Goal: Task Accomplishment & Management: Manage account settings

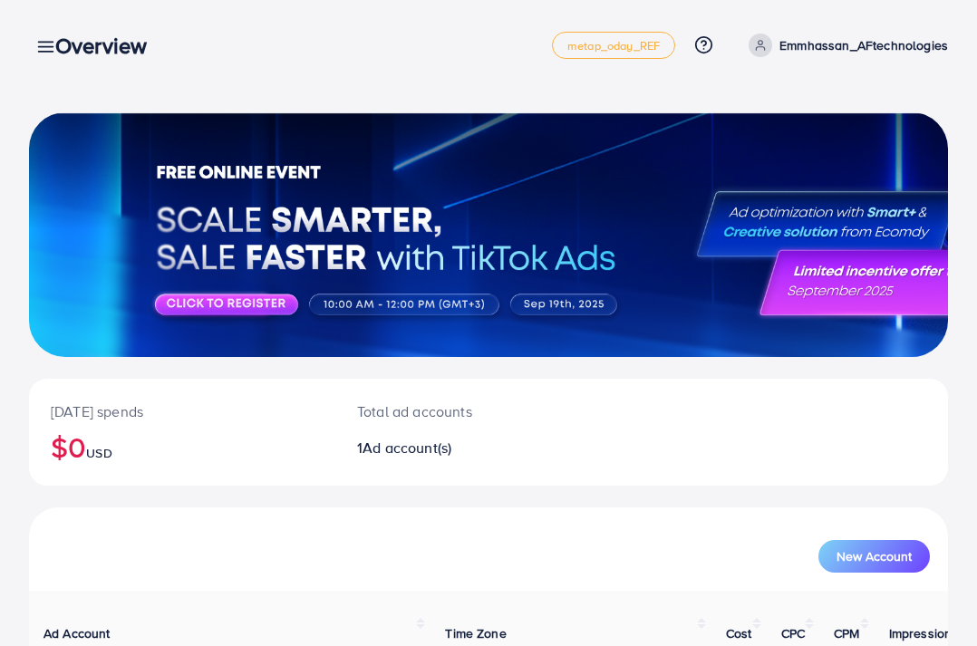
click at [45, 38] on div "Overview" at bounding box center [108, 46] width 135 height 26
click at [44, 48] on div "Overview" at bounding box center [108, 46] width 135 height 26
click at [25, 39] on div "[DATE] spends $0 USD Total ad accounts 1 Ad account(s) New Account Ad Account T…" at bounding box center [488, 402] width 977 height 804
click at [32, 43] on link at bounding box center [42, 45] width 26 height 23
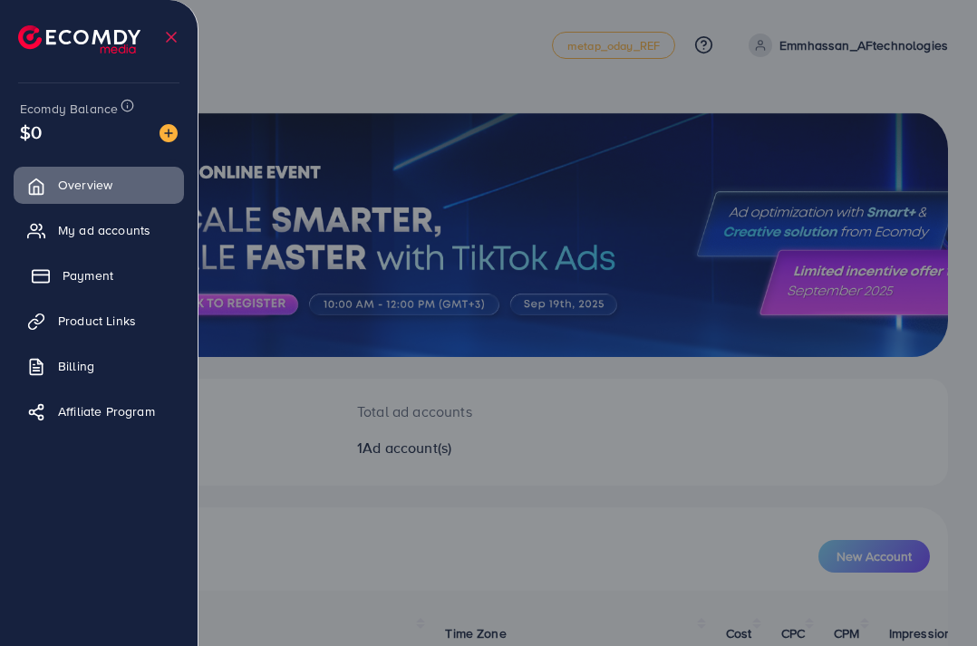
click at [80, 274] on span "Payment" at bounding box center [88, 275] width 51 height 18
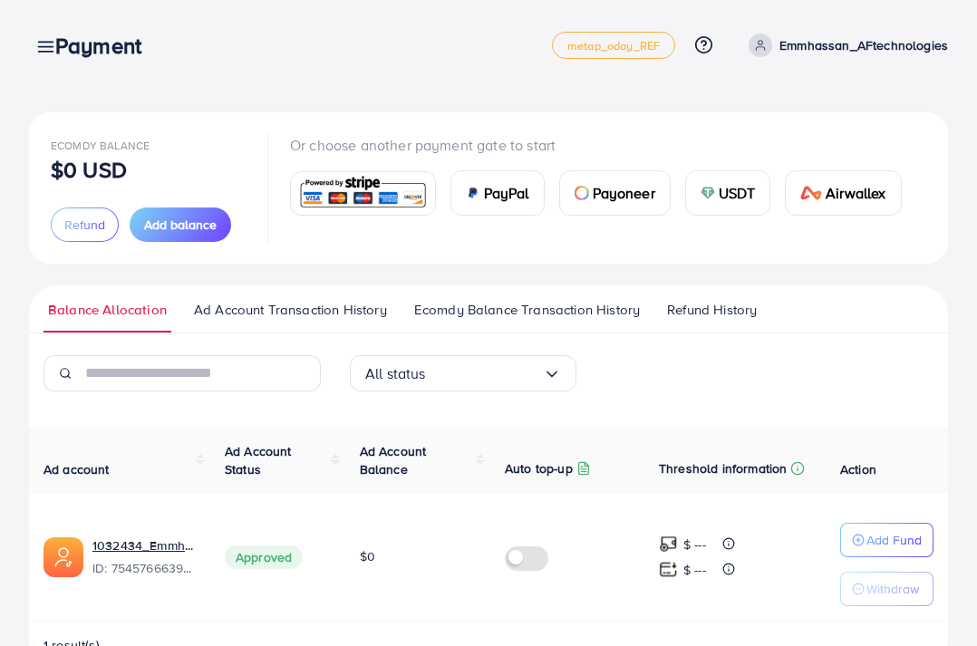
click at [364, 186] on img at bounding box center [362, 193] width 133 height 39
click at [369, 197] on img at bounding box center [362, 193] width 133 height 39
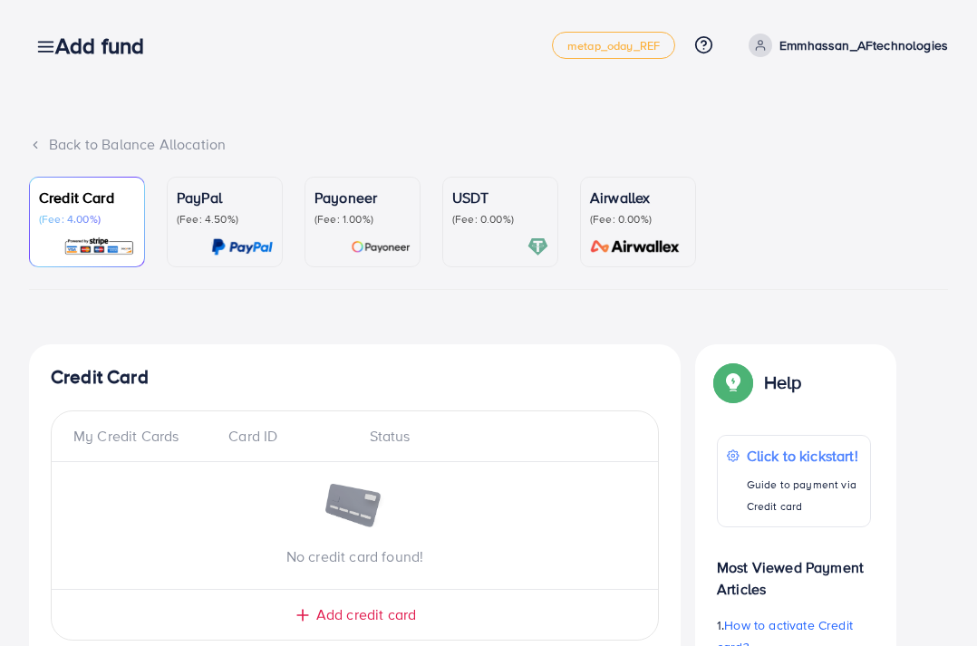
click at [372, 624] on span "Add credit card" at bounding box center [366, 614] width 100 height 21
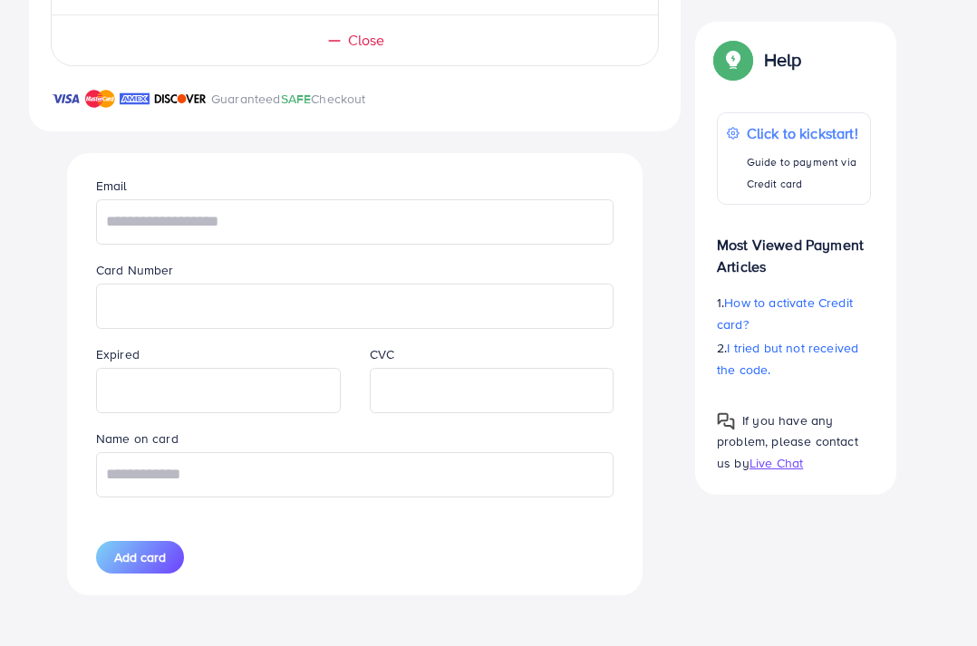
scroll to position [579, 0]
click at [269, 546] on div "Add card" at bounding box center [219, 557] width 274 height 33
click at [269, 543] on div "Add card" at bounding box center [219, 557] width 274 height 33
click at [179, 216] on input "text" at bounding box center [354, 221] width 517 height 45
type input "**********"
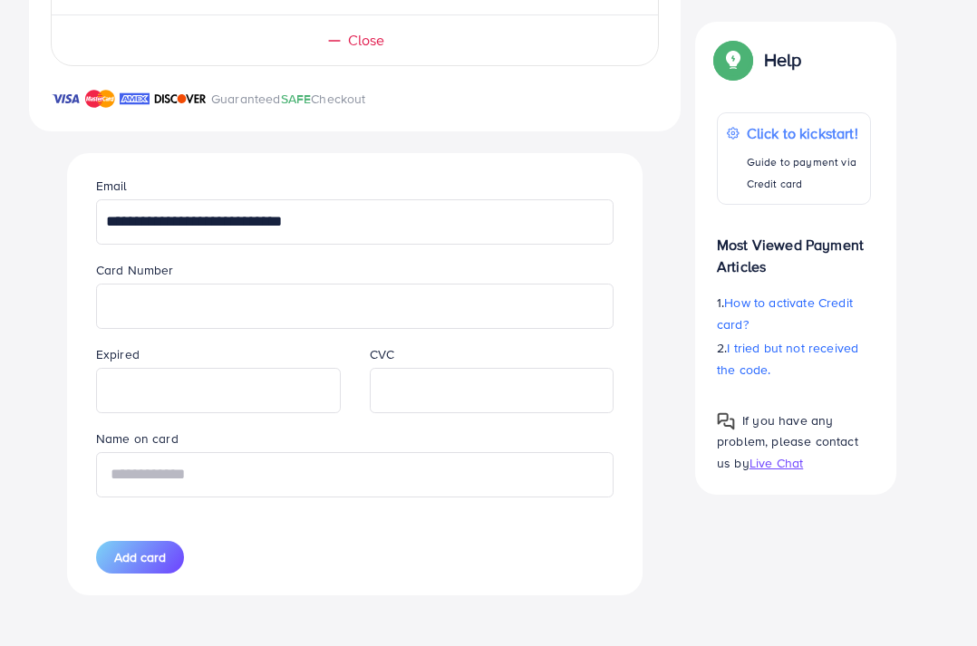
click at [159, 474] on input "text" at bounding box center [354, 474] width 517 height 45
click at [160, 477] on input "text" at bounding box center [354, 474] width 517 height 45
type input "**********"
click at [146, 563] on span "Add card" at bounding box center [140, 557] width 52 height 18
click at [172, 554] on div "**********" at bounding box center [355, 373] width 546 height 441
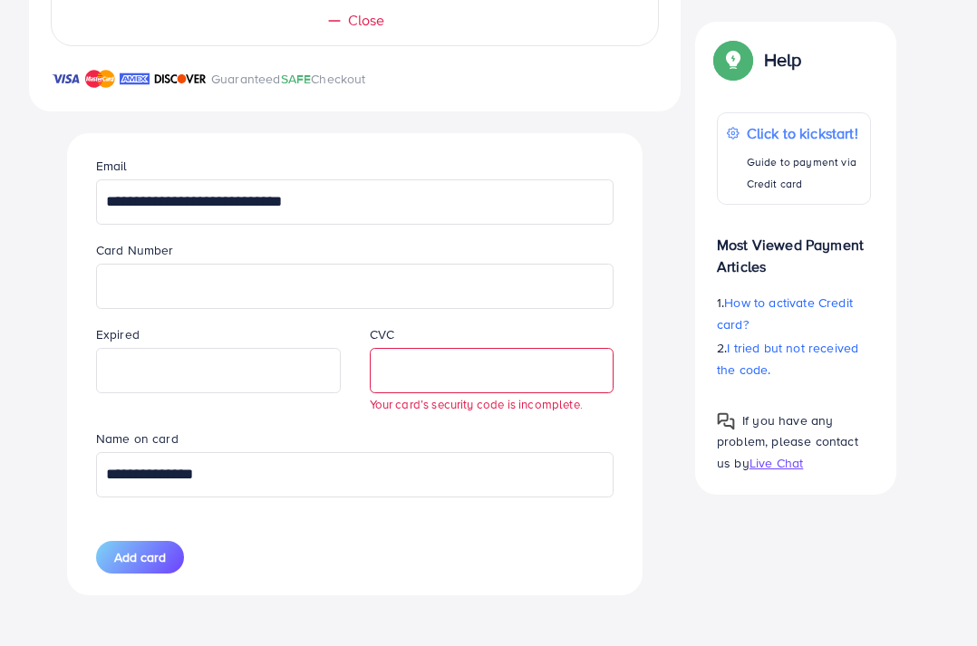
scroll to position [598, 0]
click at [166, 565] on span "Add card" at bounding box center [140, 557] width 52 height 18
click at [166, 556] on span "Add card" at bounding box center [140, 557] width 52 height 18
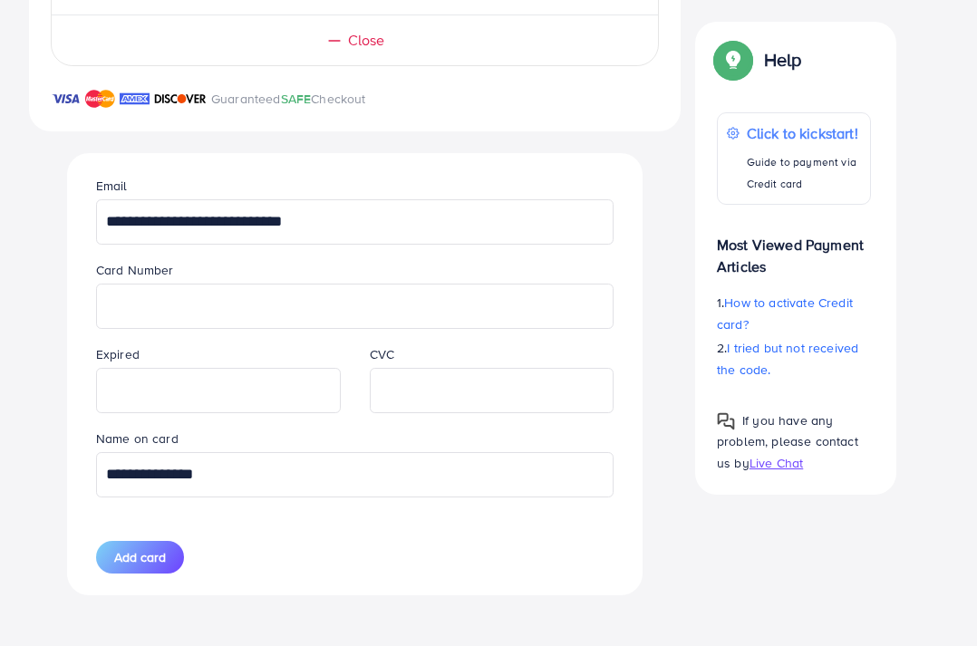
scroll to position [579, 0]
click at [141, 557] on span "Add card" at bounding box center [140, 557] width 52 height 18
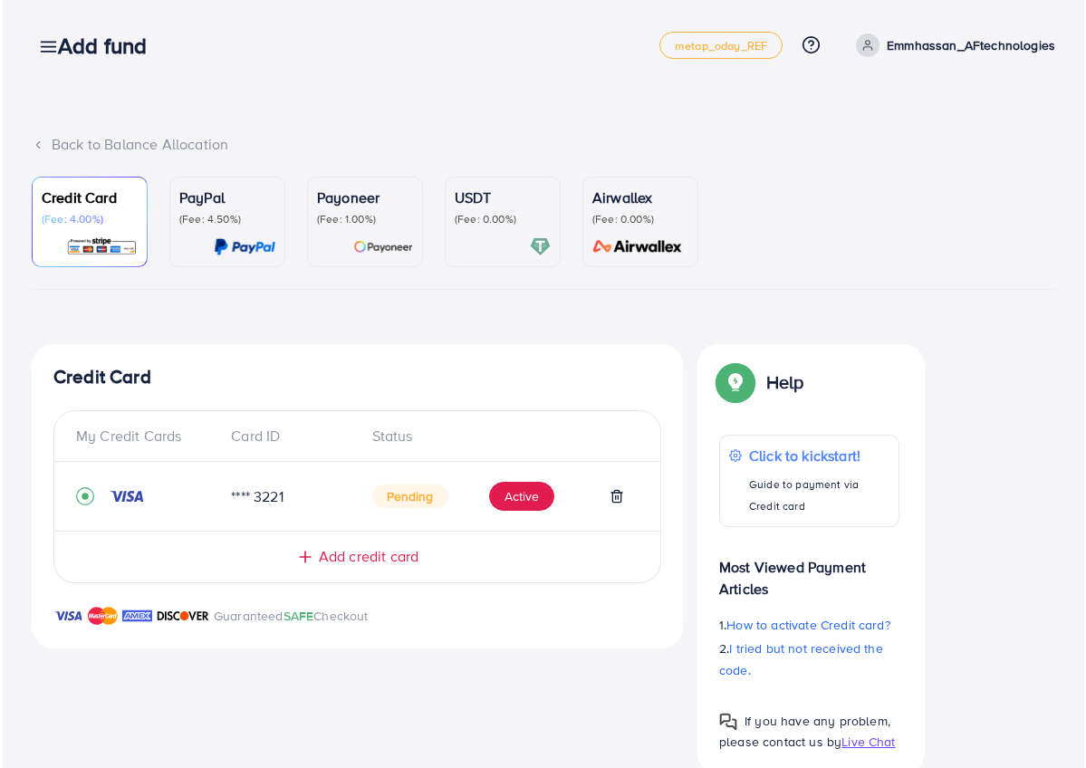
scroll to position [0, 0]
click at [47, 44] on div "Add fund" at bounding box center [107, 46] width 132 height 26
click at [82, 38] on h3 "Add fund" at bounding box center [106, 46] width 103 height 26
click at [48, 52] on div "Add fund" at bounding box center [107, 46] width 132 height 26
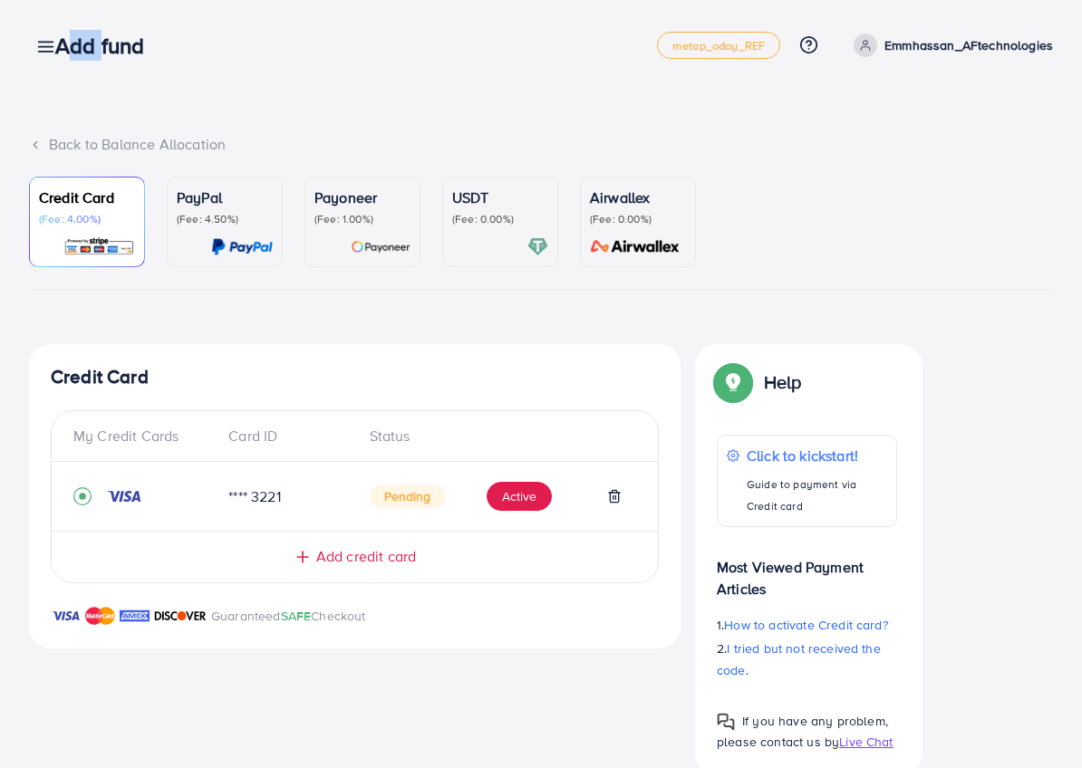
click at [48, 52] on div "Add fund" at bounding box center [107, 46] width 132 height 26
click at [39, 45] on icon at bounding box center [45, 46] width 19 height 19
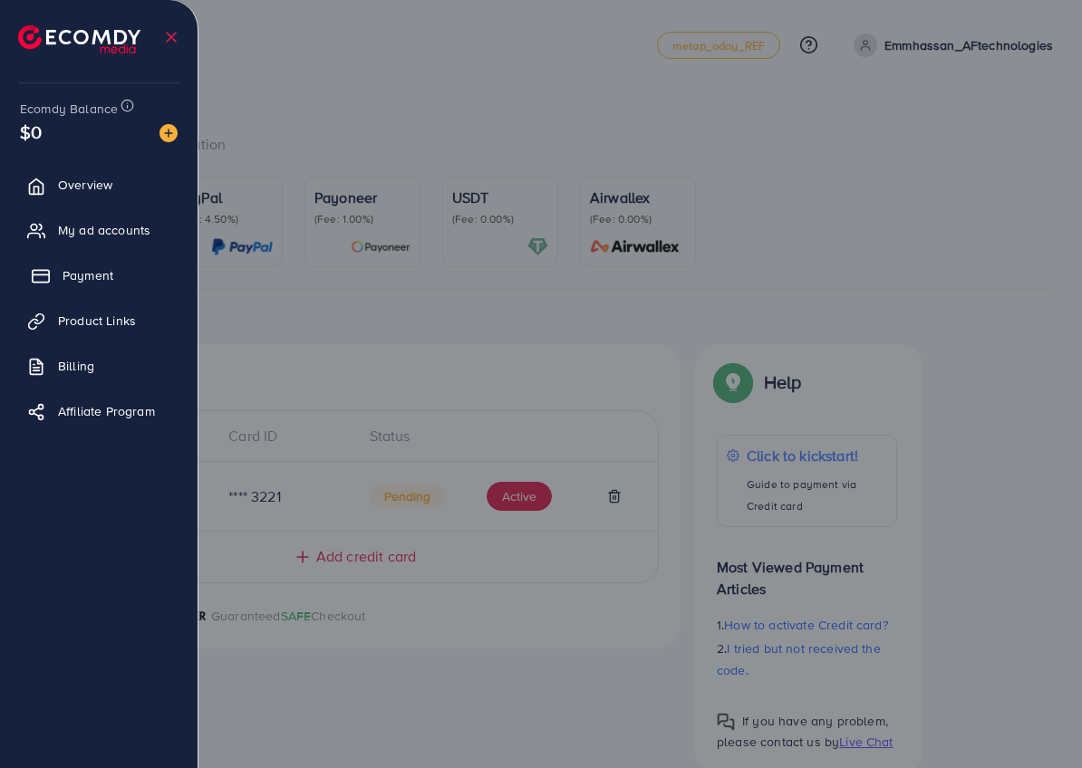
click at [115, 266] on link "Payment" at bounding box center [99, 275] width 170 height 36
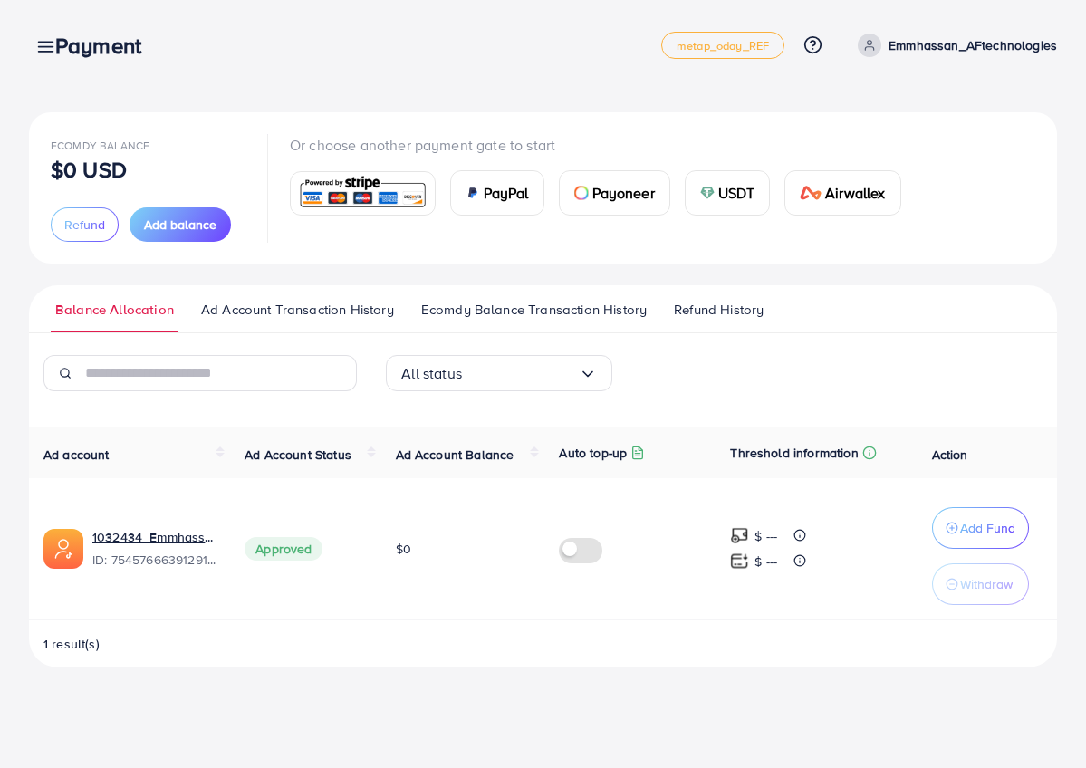
click at [365, 201] on img at bounding box center [362, 193] width 133 height 39
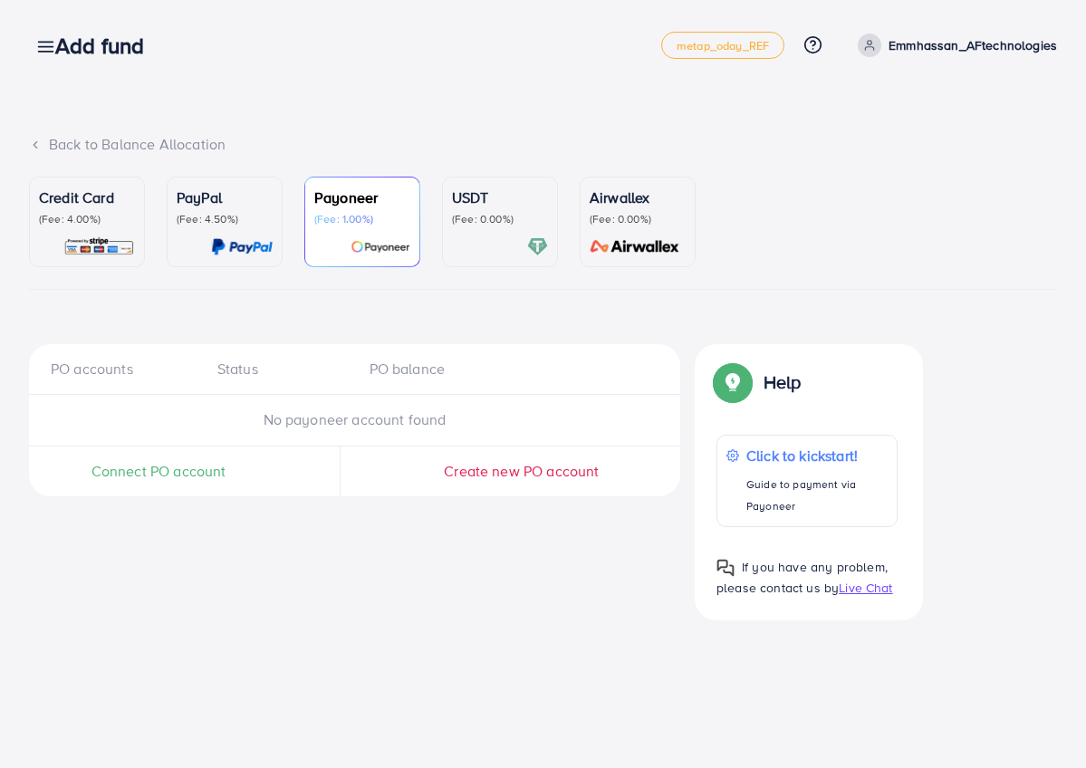
click at [72, 225] on p "(Fee: 4.00%)" at bounding box center [87, 219] width 96 height 14
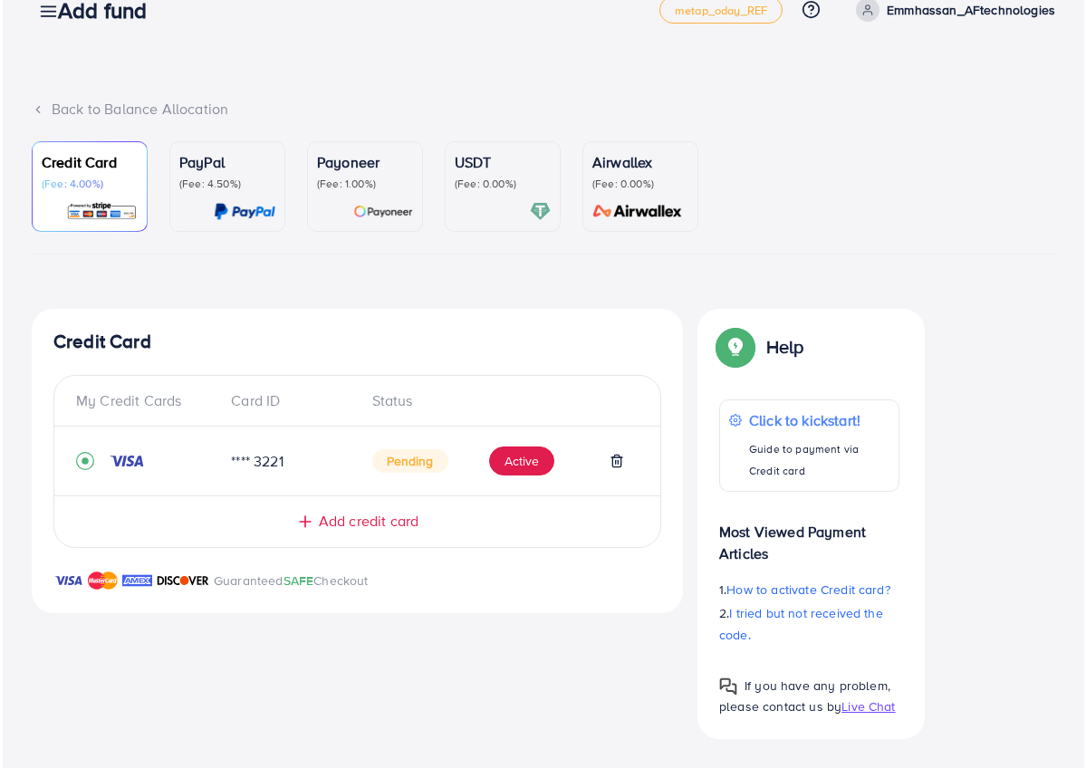
scroll to position [39, 0]
click at [529, 458] on button "Active" at bounding box center [518, 461] width 65 height 29
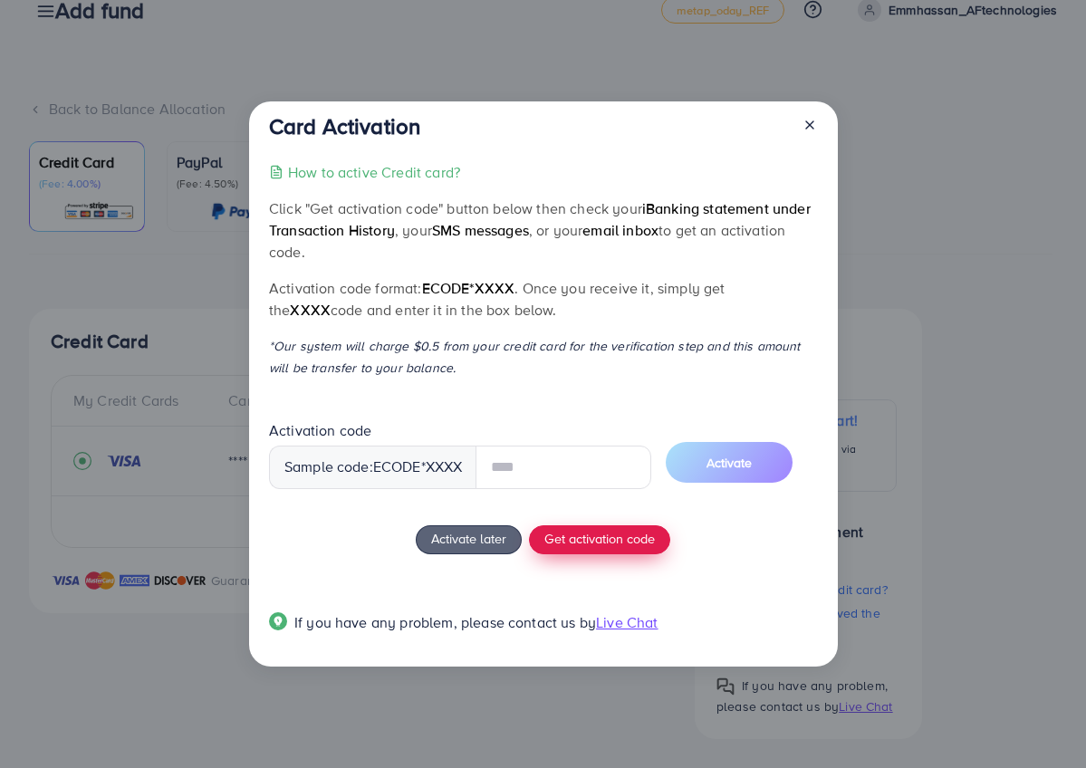
click at [583, 544] on span "Get activation code" at bounding box center [599, 538] width 111 height 19
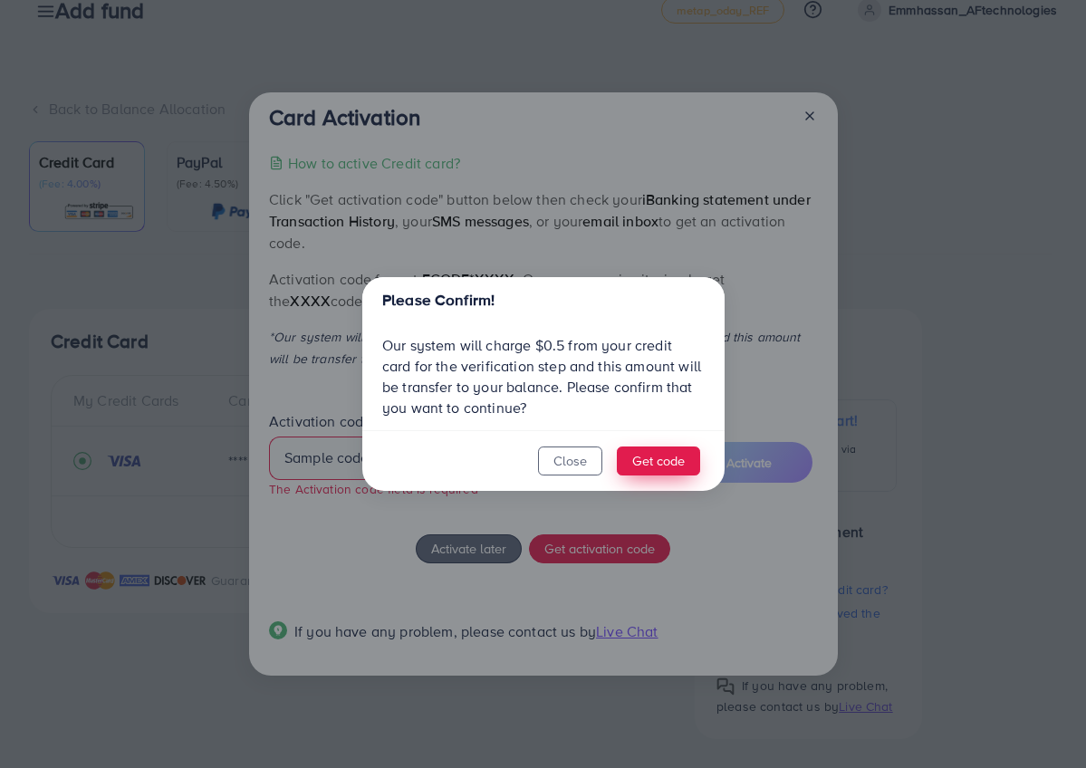
click at [666, 452] on button "Get code" at bounding box center [658, 461] width 83 height 29
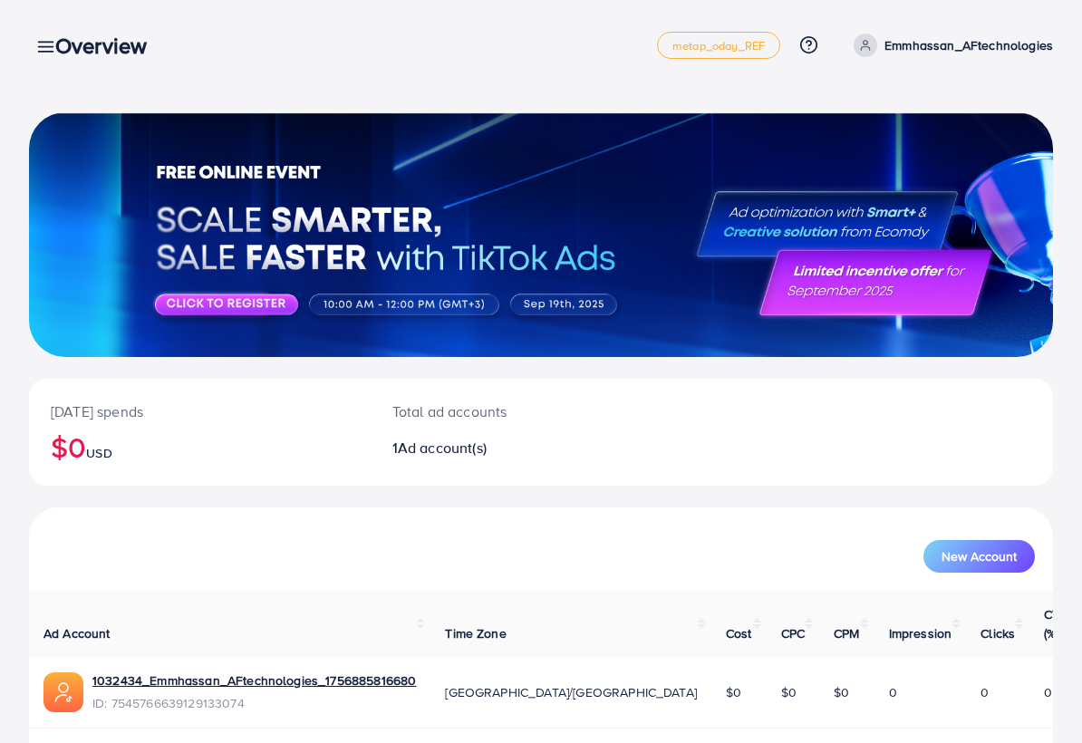
click at [44, 41] on div "Overview" at bounding box center [108, 46] width 135 height 26
click at [36, 47] on icon at bounding box center [45, 46] width 19 height 19
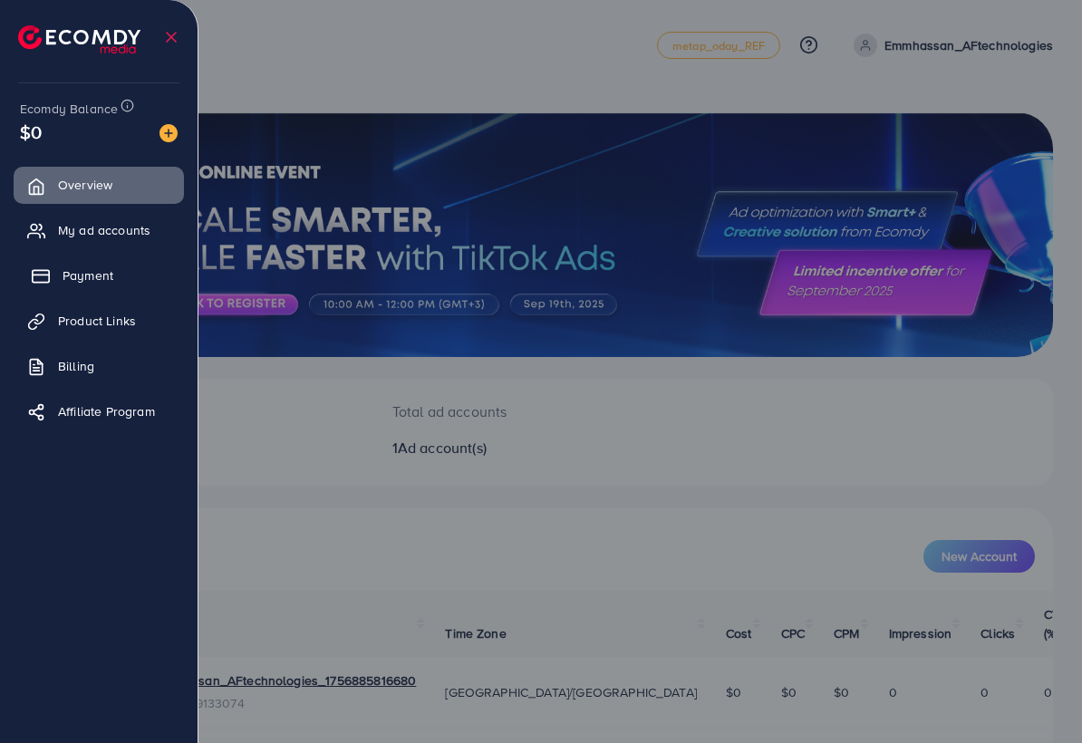
click at [80, 280] on span "Payment" at bounding box center [88, 275] width 51 height 18
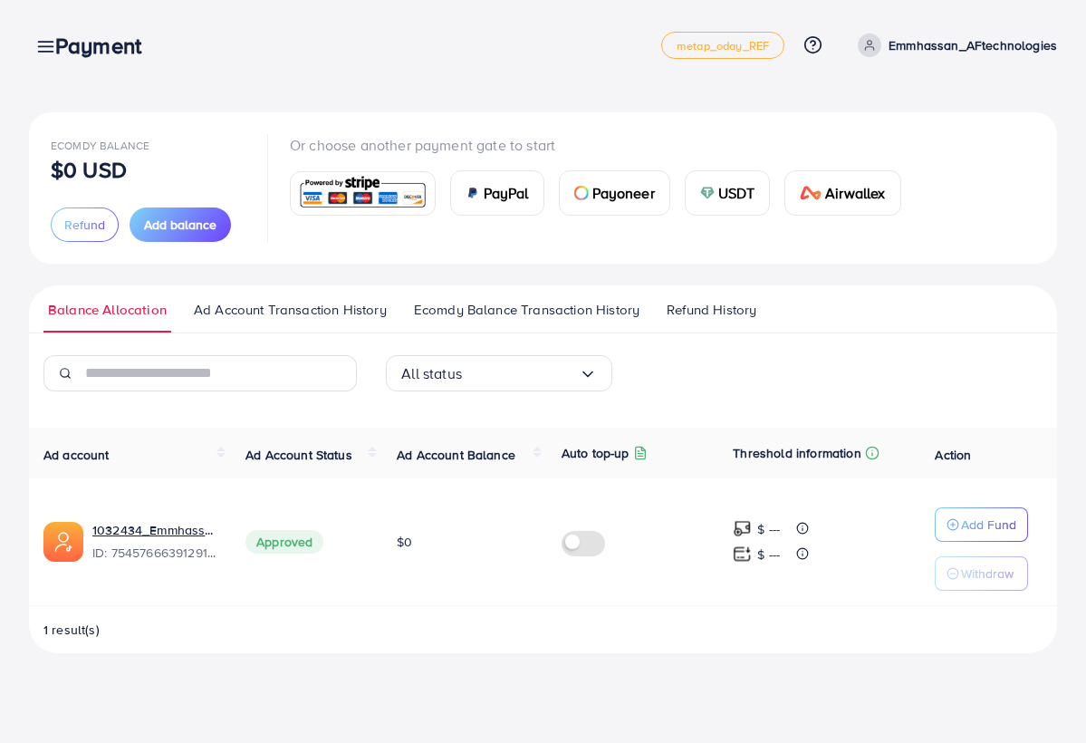
click at [342, 200] on img at bounding box center [362, 193] width 133 height 39
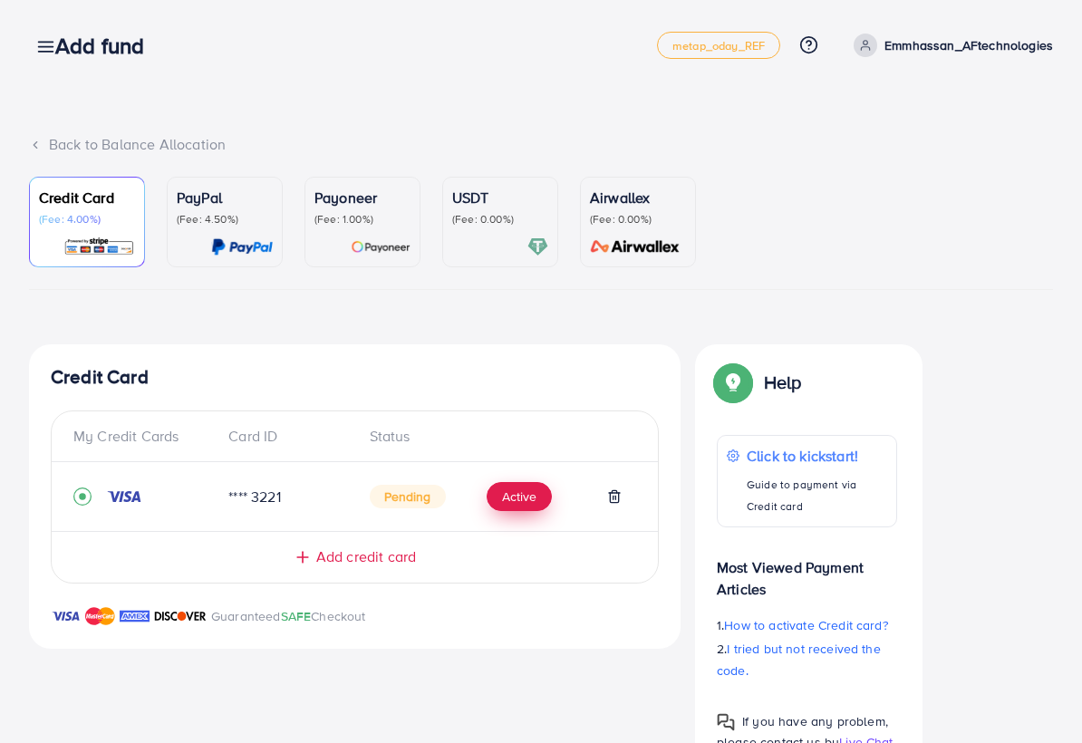
click at [506, 493] on button "Active" at bounding box center [518, 496] width 65 height 29
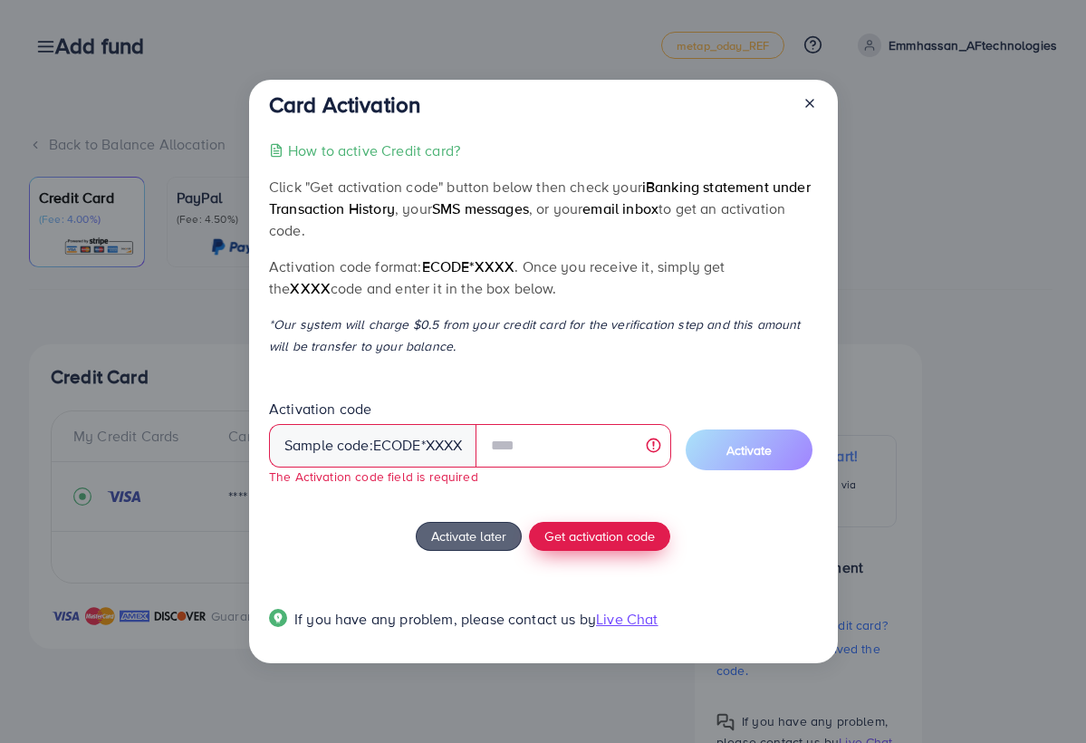
click at [571, 546] on div "How to active Credit card? Click "Get activation code" button below then check …" at bounding box center [543, 396] width 548 height 512
click at [583, 537] on span "Get activation code" at bounding box center [599, 535] width 111 height 19
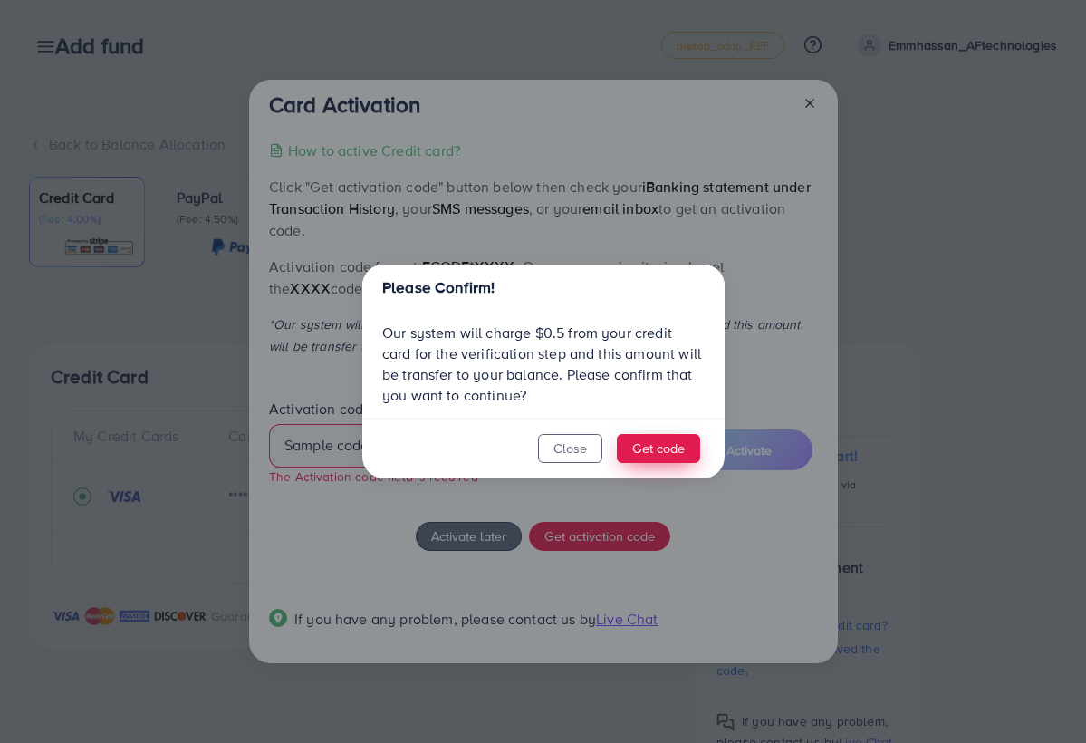
click at [660, 450] on button "Get code" at bounding box center [658, 448] width 83 height 29
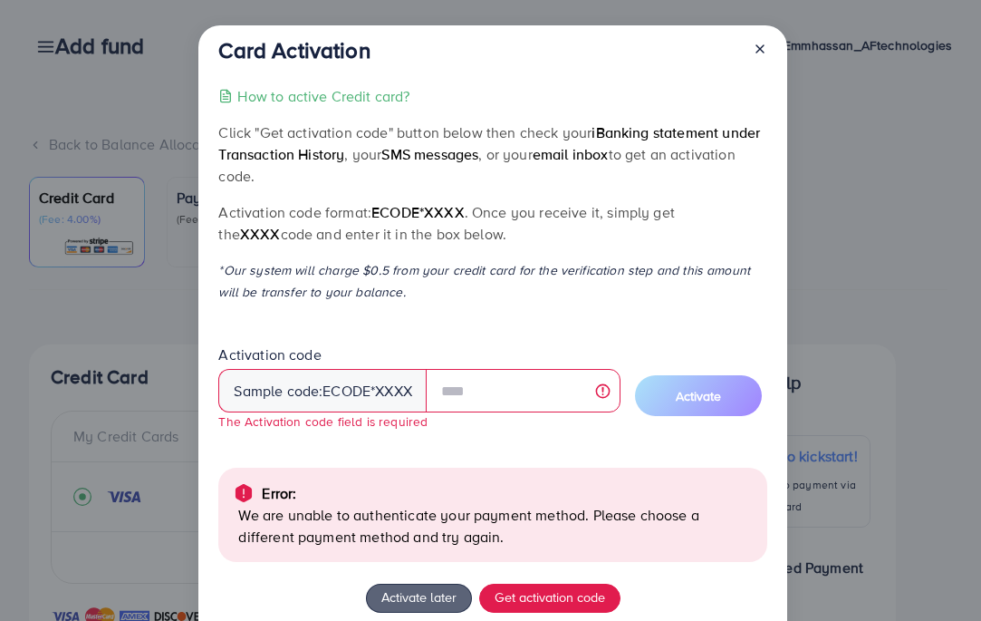
scroll to position [128, 0]
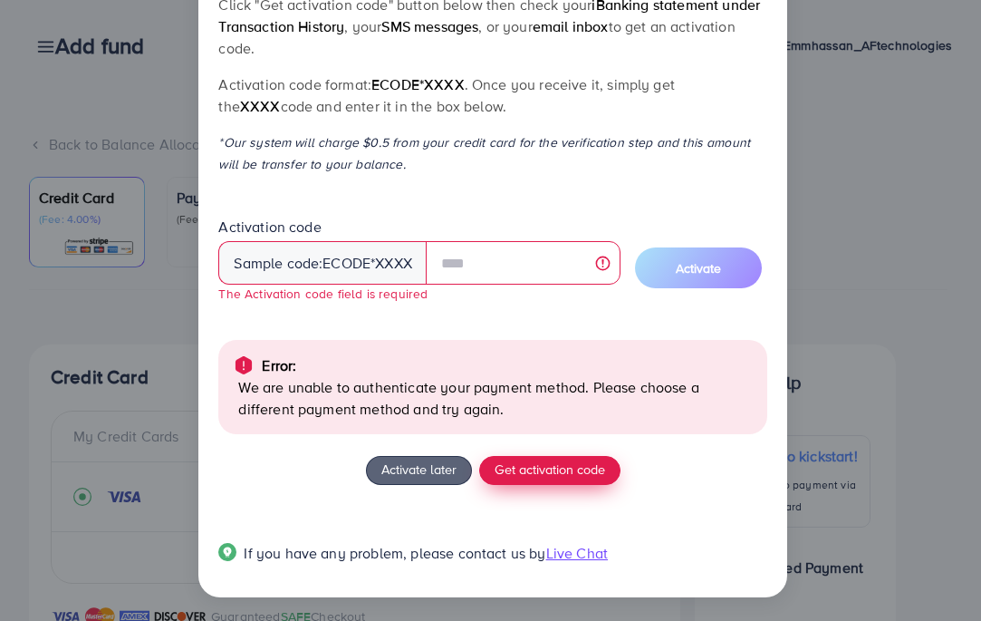
click at [559, 464] on span "Get activation code" at bounding box center [550, 468] width 111 height 19
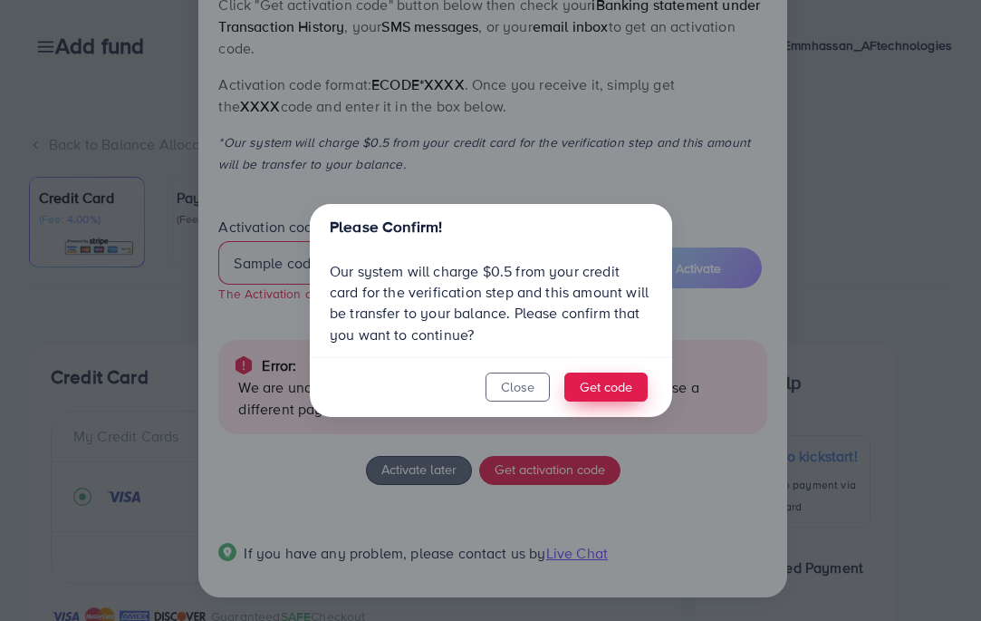
click at [601, 383] on button "Get code" at bounding box center [605, 386] width 83 height 29
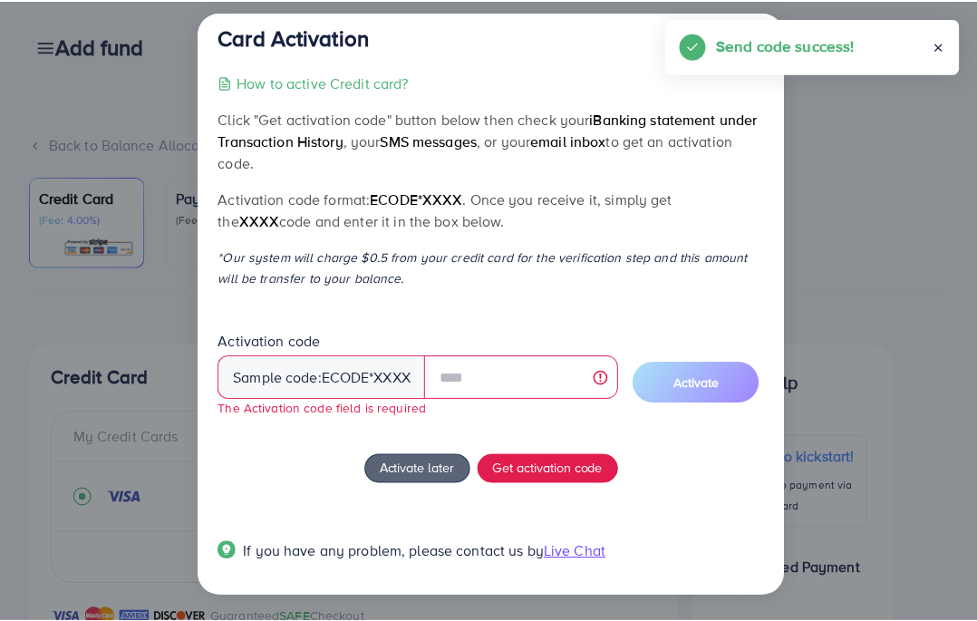
scroll to position [12, 0]
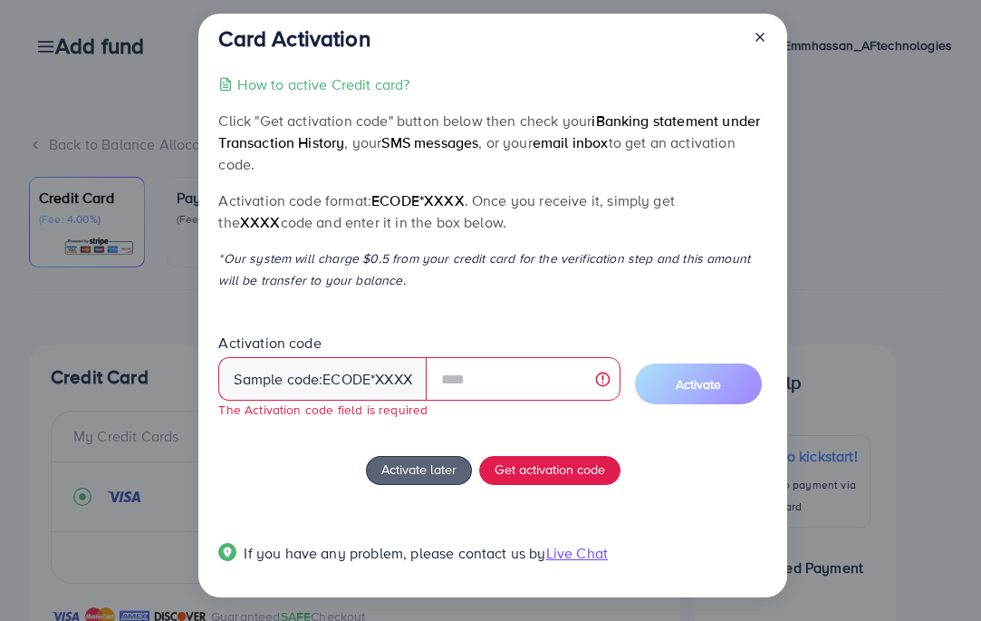
click at [763, 35] on icon at bounding box center [760, 37] width 14 height 14
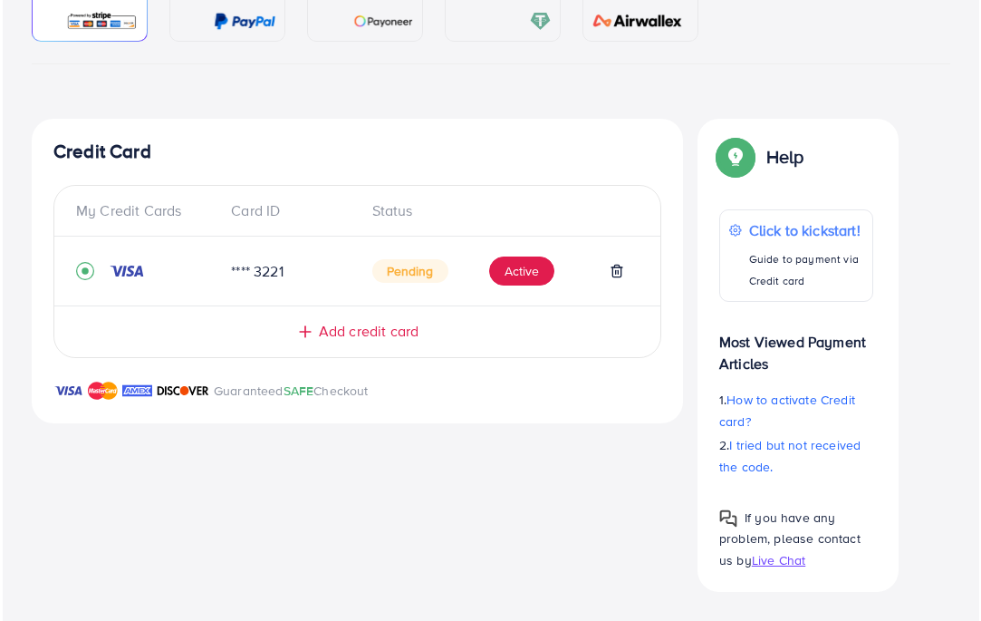
scroll to position [251, 0]
click at [525, 271] on div "My Credit Cards Card ID Status **** 3221 Pending Active Add credit card" at bounding box center [355, 271] width 608 height 173
click at [526, 256] on button "Active" at bounding box center [518, 270] width 65 height 29
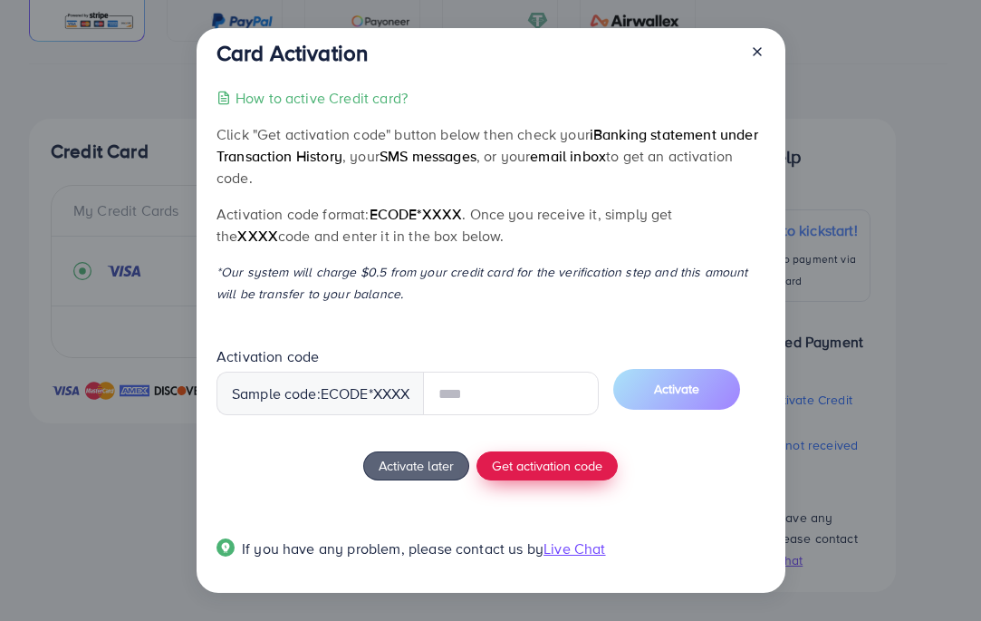
click at [539, 463] on div "How to active Credit card? Click "Get activation code" button below then check …" at bounding box center [491, 334] width 548 height 494
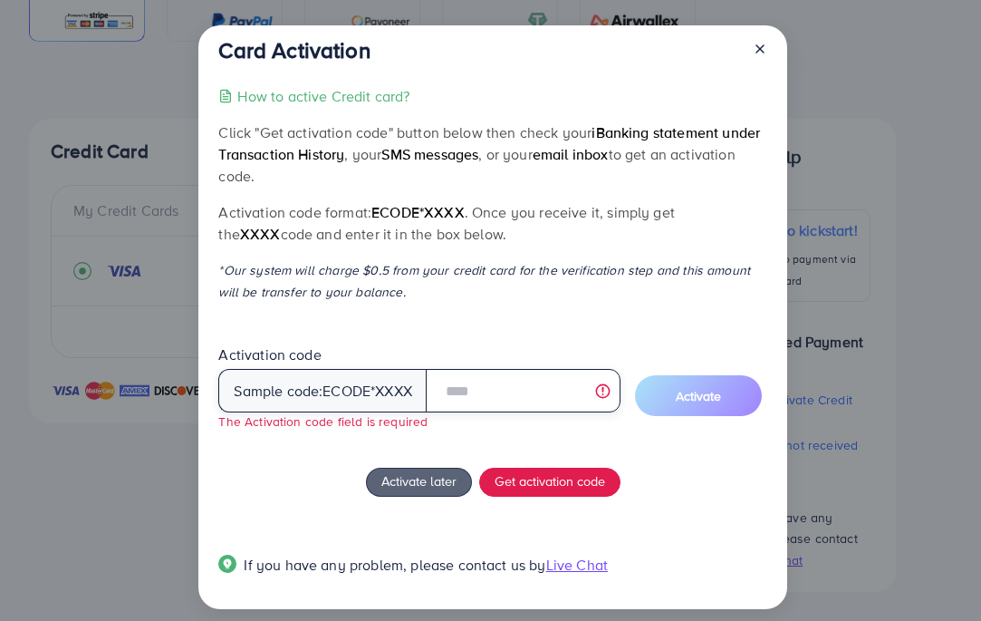
click at [502, 399] on input "text" at bounding box center [523, 390] width 195 height 43
type input "*"
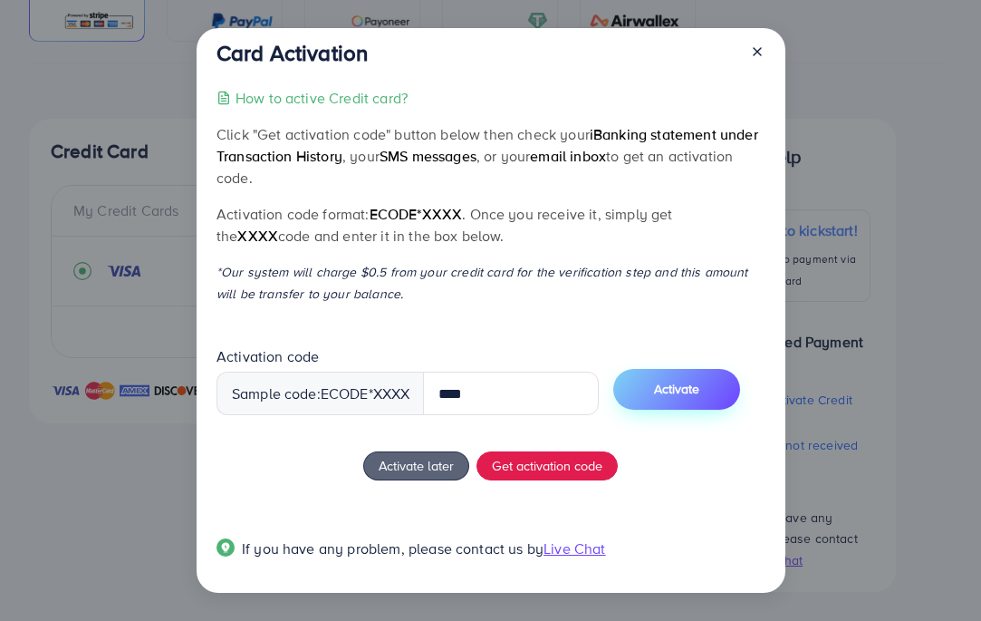
click at [687, 396] on span "Activate" at bounding box center [676, 389] width 45 height 18
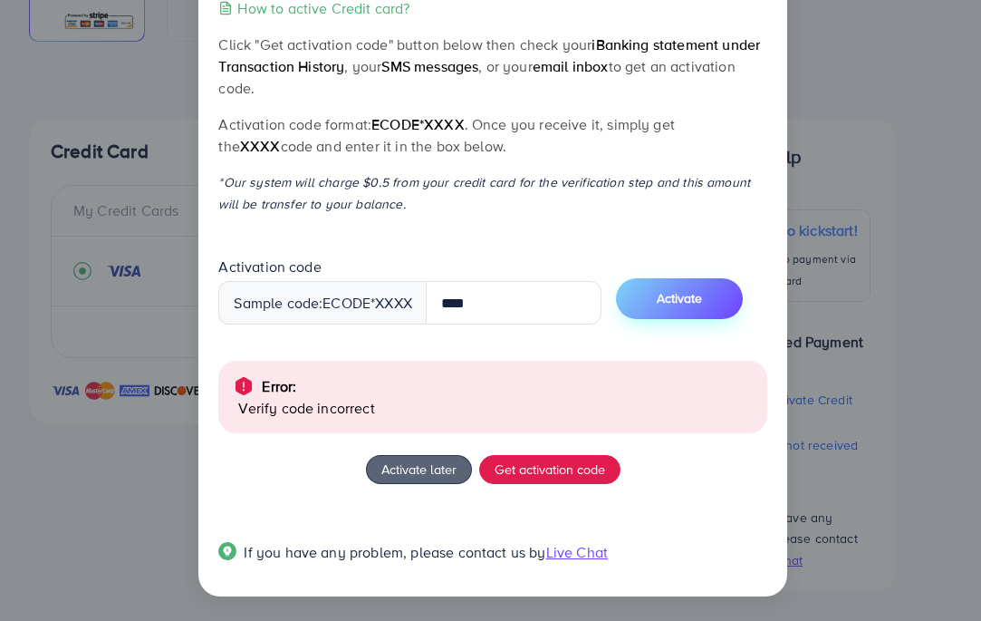
click at [729, 308] on button "Activate" at bounding box center [679, 298] width 127 height 41
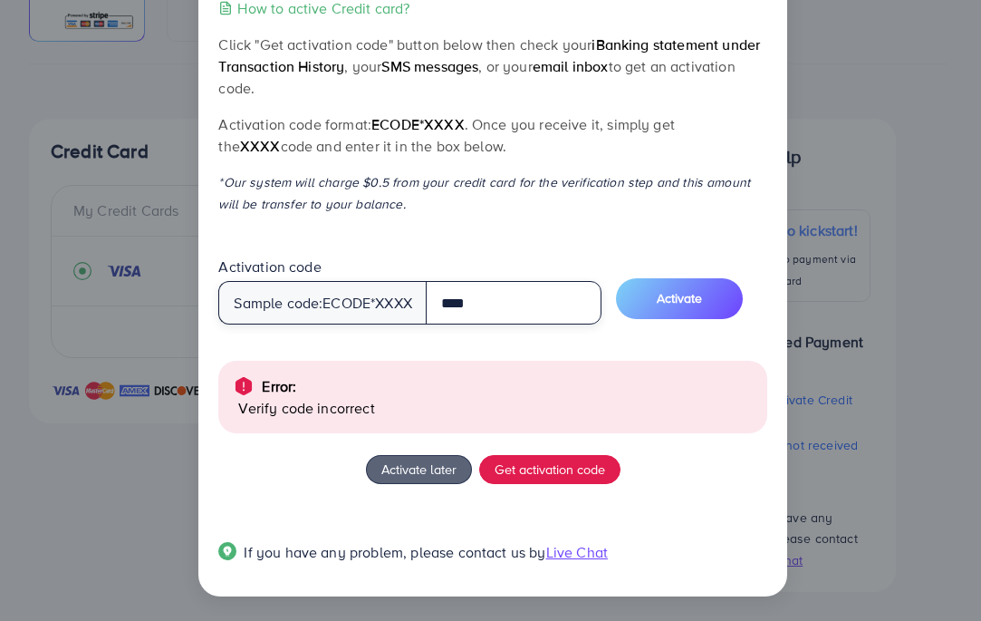
click at [496, 301] on input "****" at bounding box center [514, 302] width 176 height 43
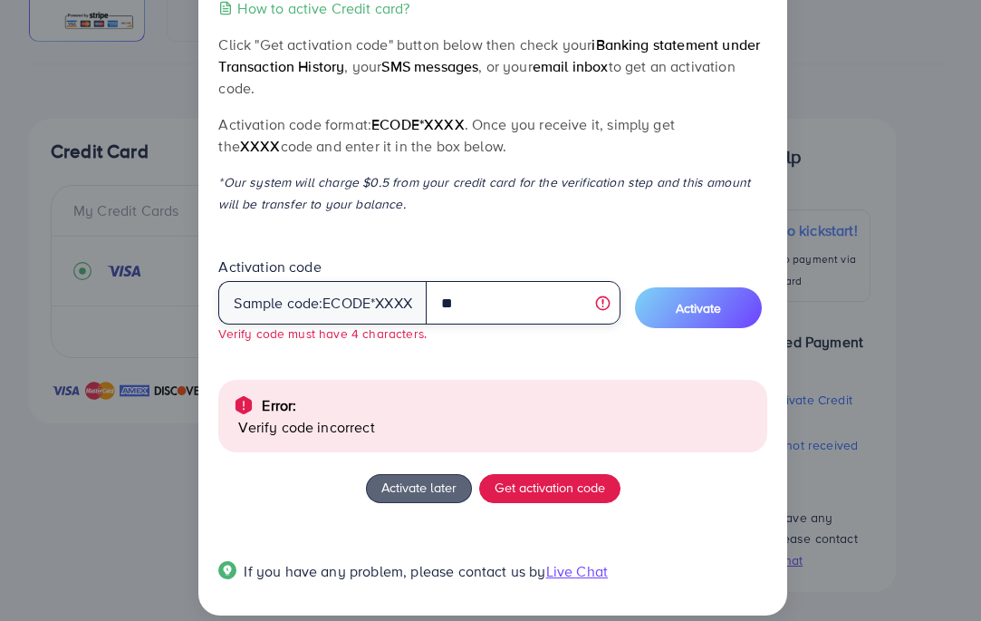
type input "*"
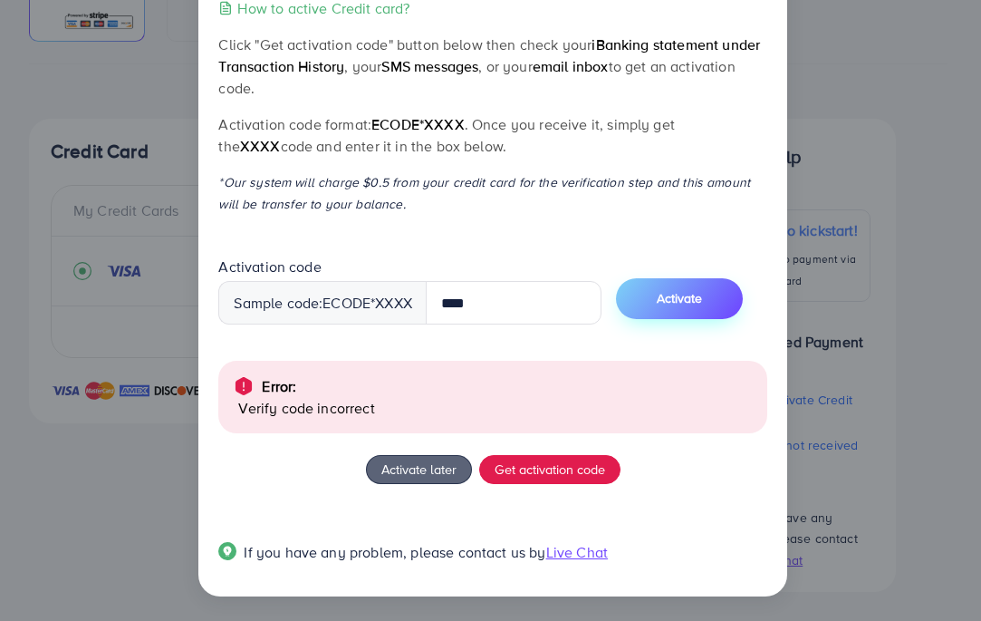
click at [741, 305] on button "Activate" at bounding box center [679, 298] width 127 height 41
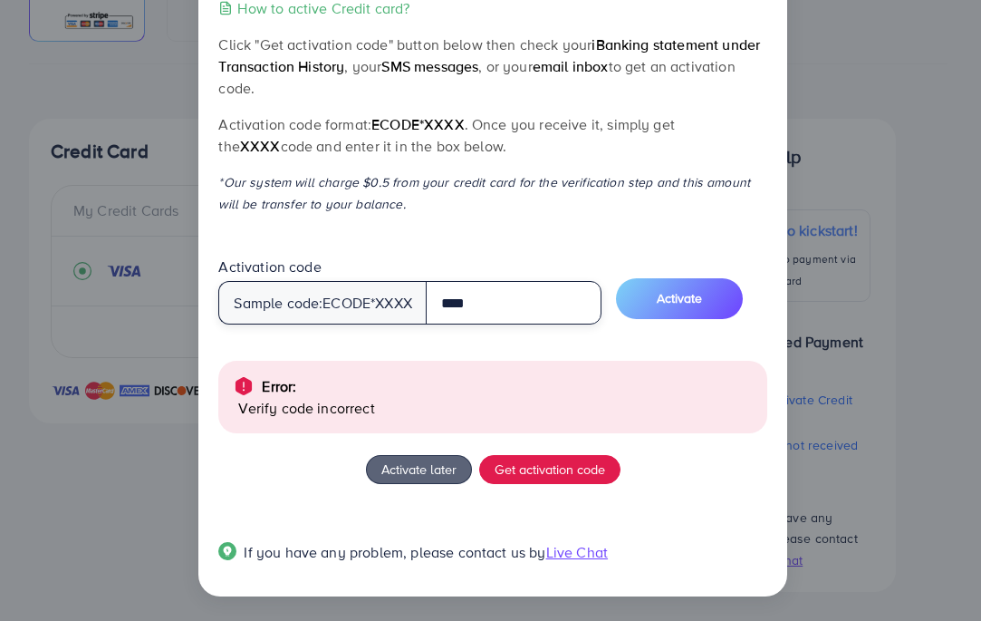
click at [557, 292] on input "****" at bounding box center [514, 302] width 176 height 43
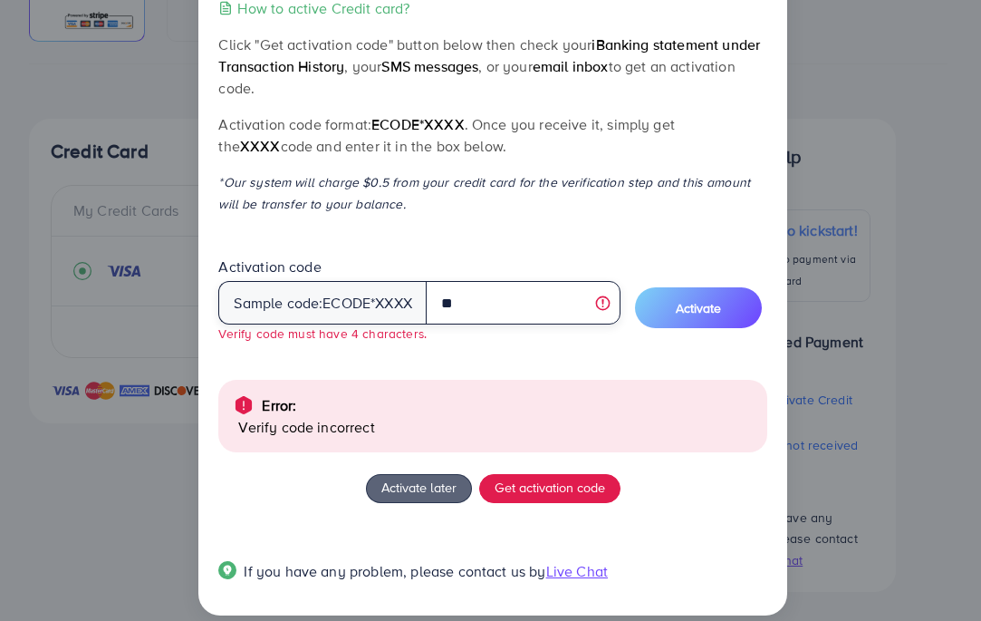
type input "*"
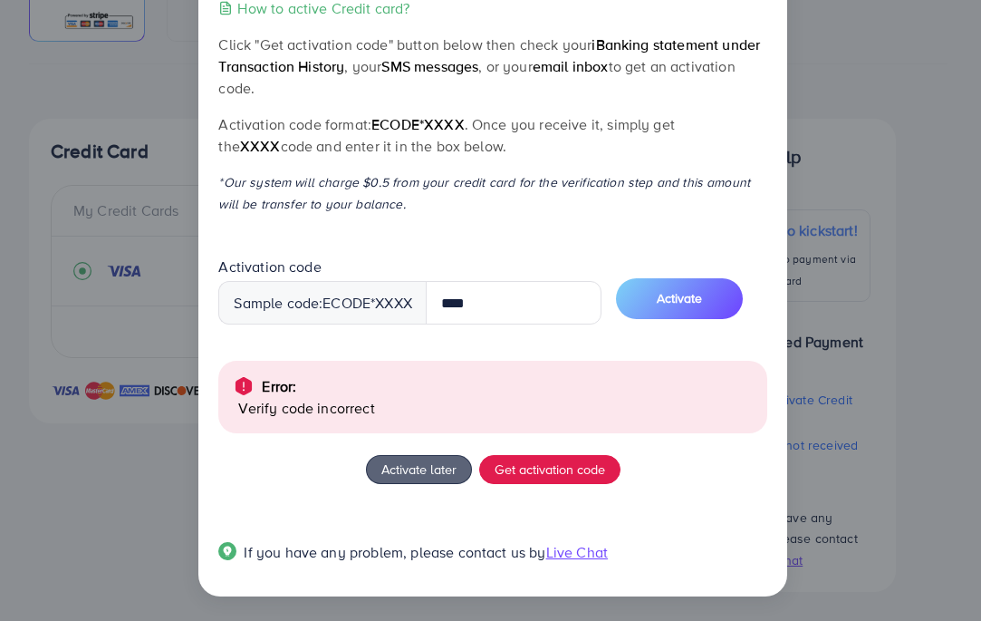
click at [687, 315] on button "Activate" at bounding box center [679, 298] width 127 height 41
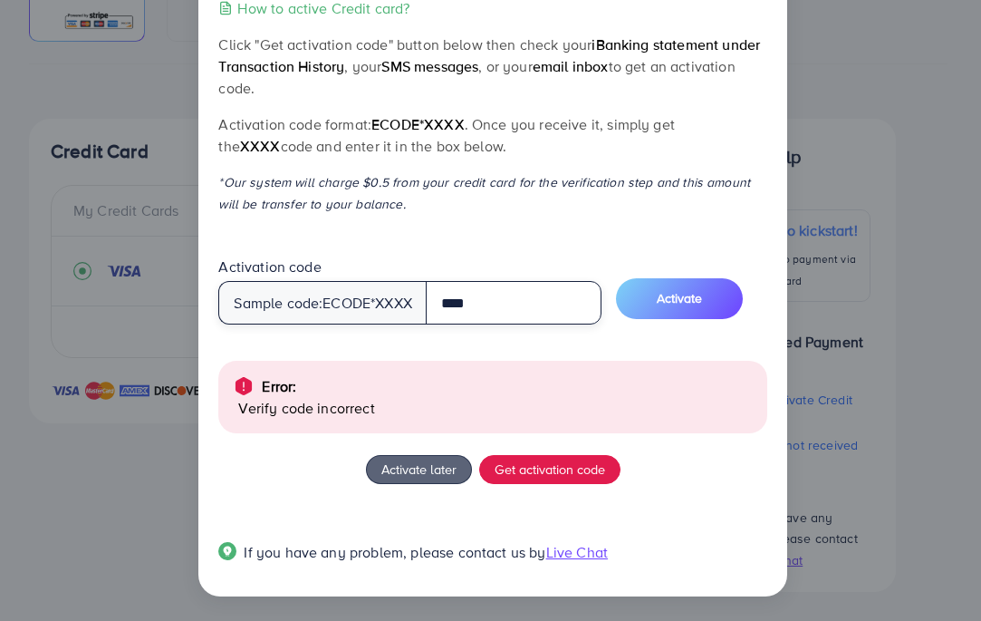
click at [535, 296] on input "****" at bounding box center [514, 302] width 176 height 43
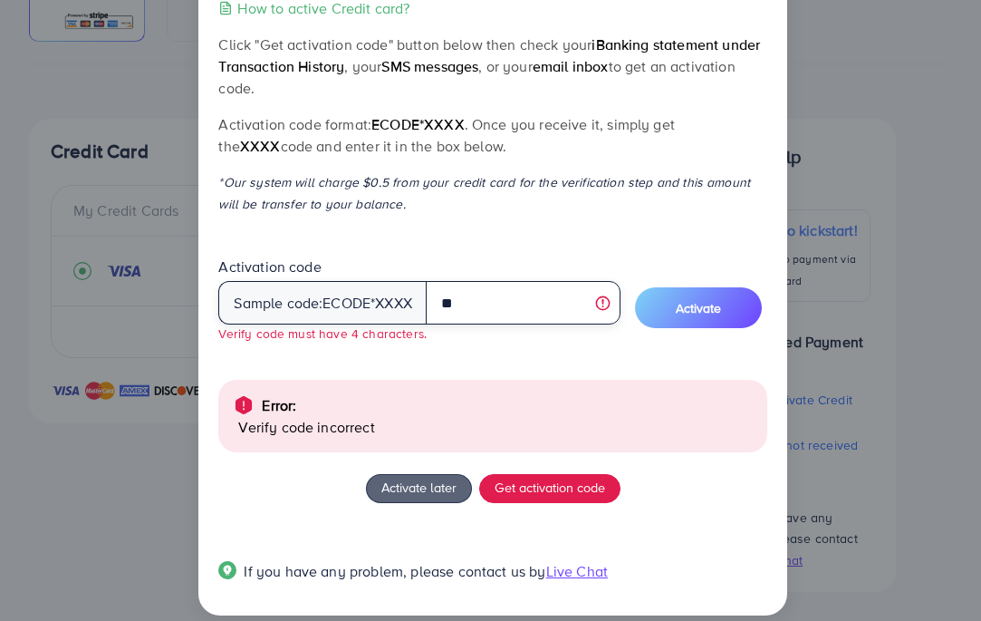
type input "*"
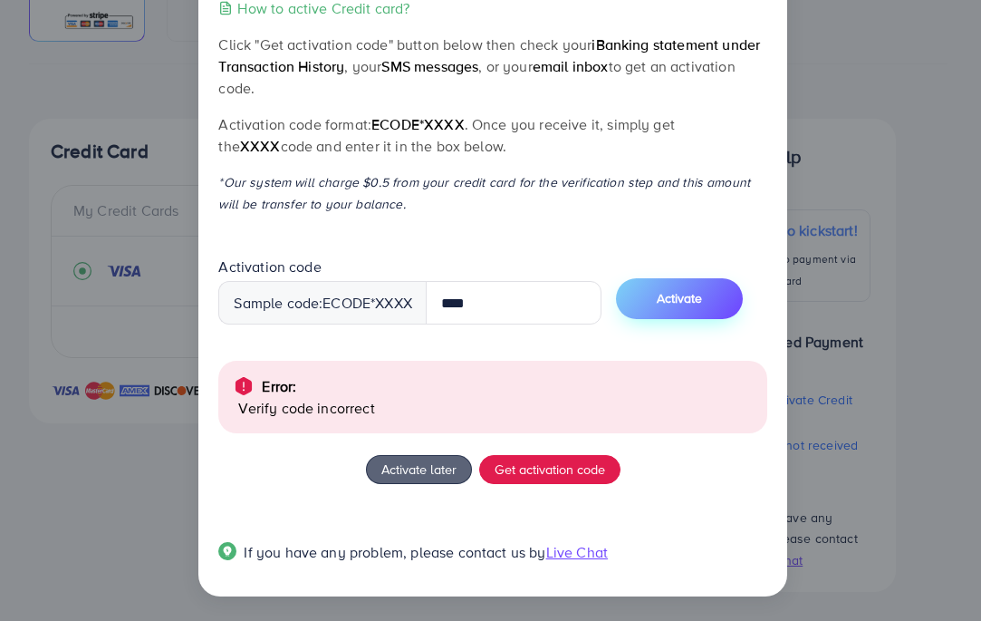
click at [702, 297] on span "Activate" at bounding box center [679, 298] width 45 height 18
click at [702, 294] on span "Activate" at bounding box center [679, 298] width 45 height 18
click at [714, 307] on button "Activate" at bounding box center [679, 298] width 127 height 41
click at [702, 303] on span "Activate" at bounding box center [679, 298] width 45 height 18
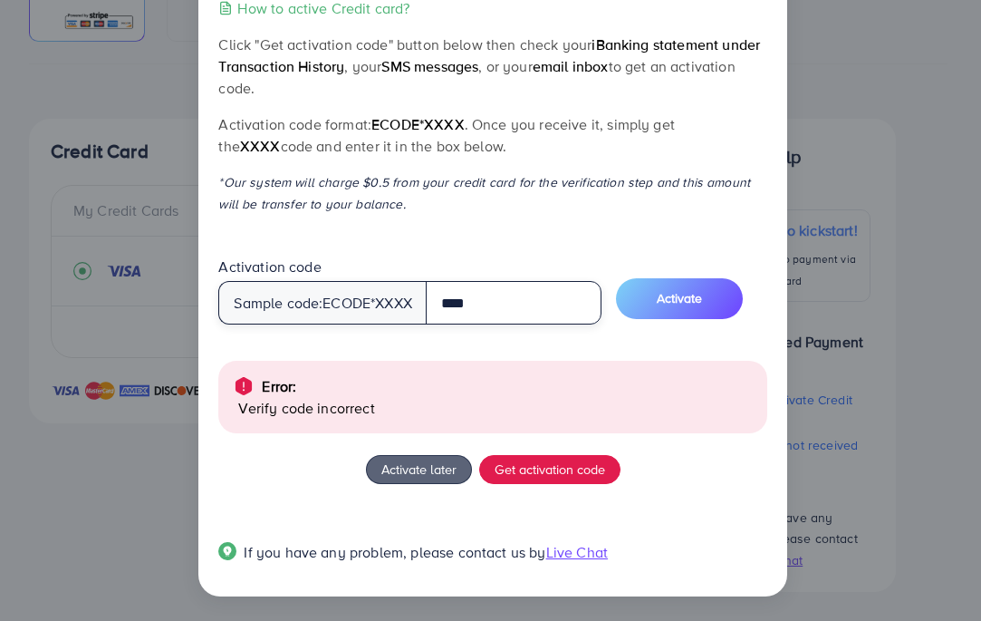
click at [600, 300] on input "****" at bounding box center [514, 302] width 176 height 43
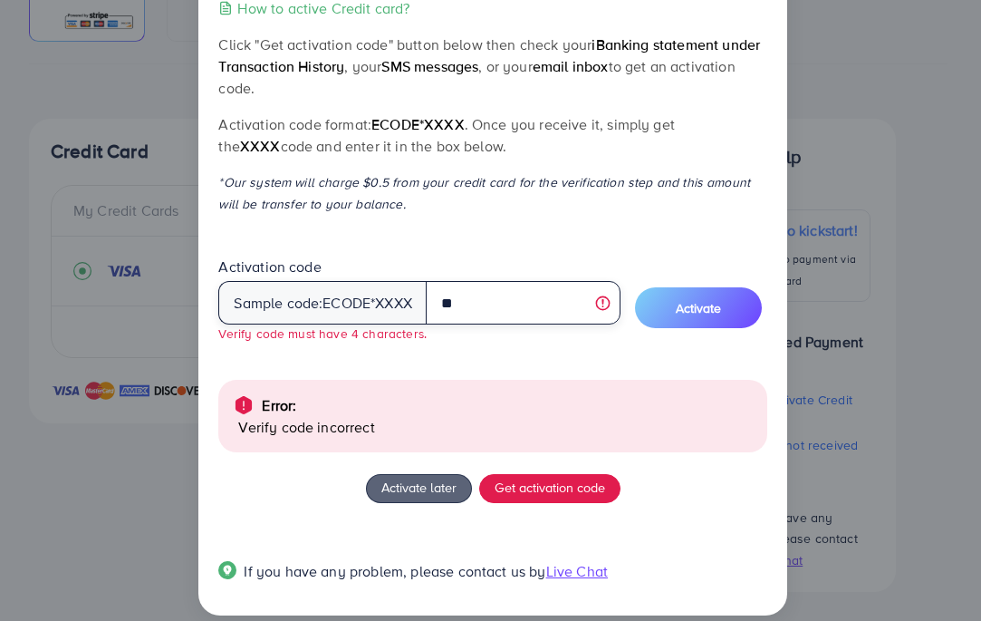
type input "*"
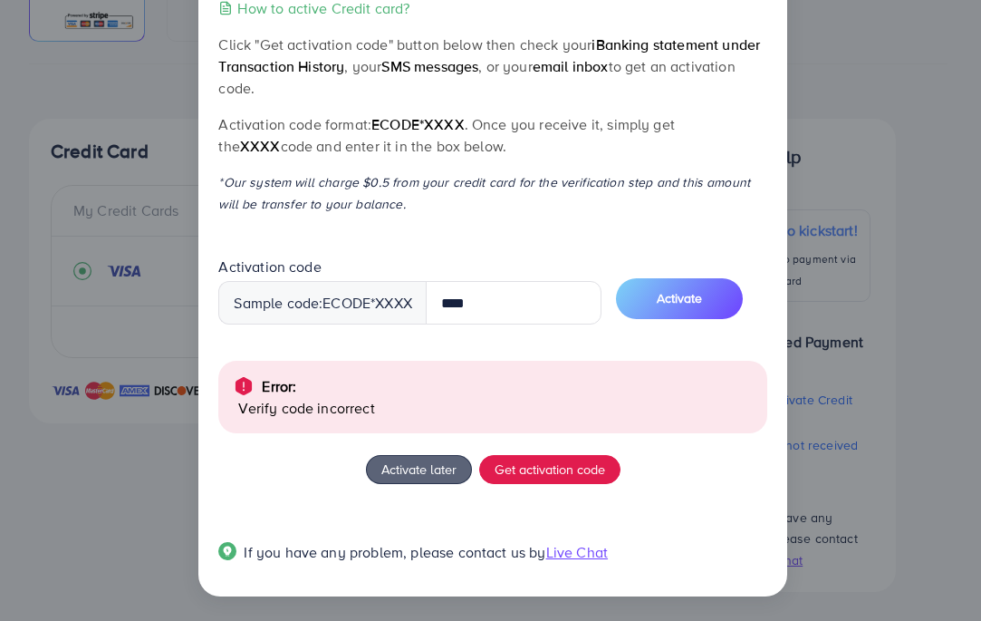
click at [700, 308] on button "Activate" at bounding box center [679, 298] width 127 height 41
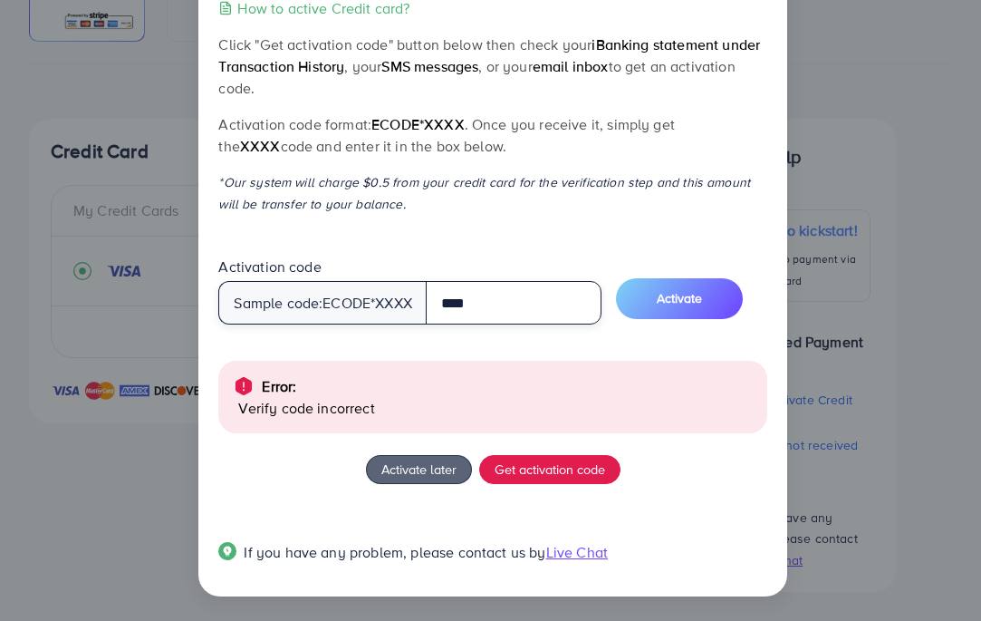
click at [591, 305] on input "****" at bounding box center [514, 302] width 176 height 43
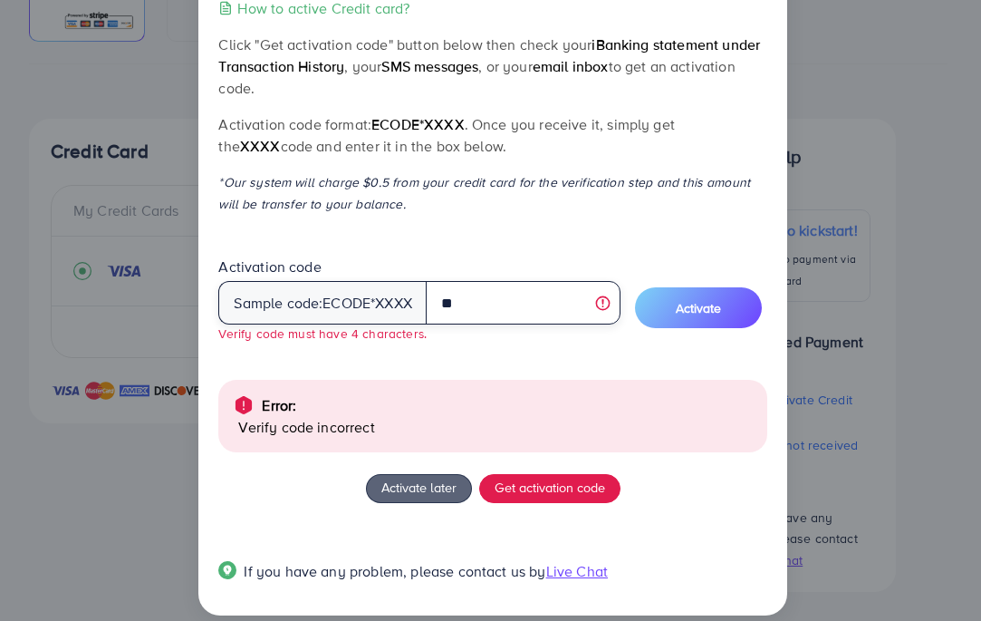
type input "*"
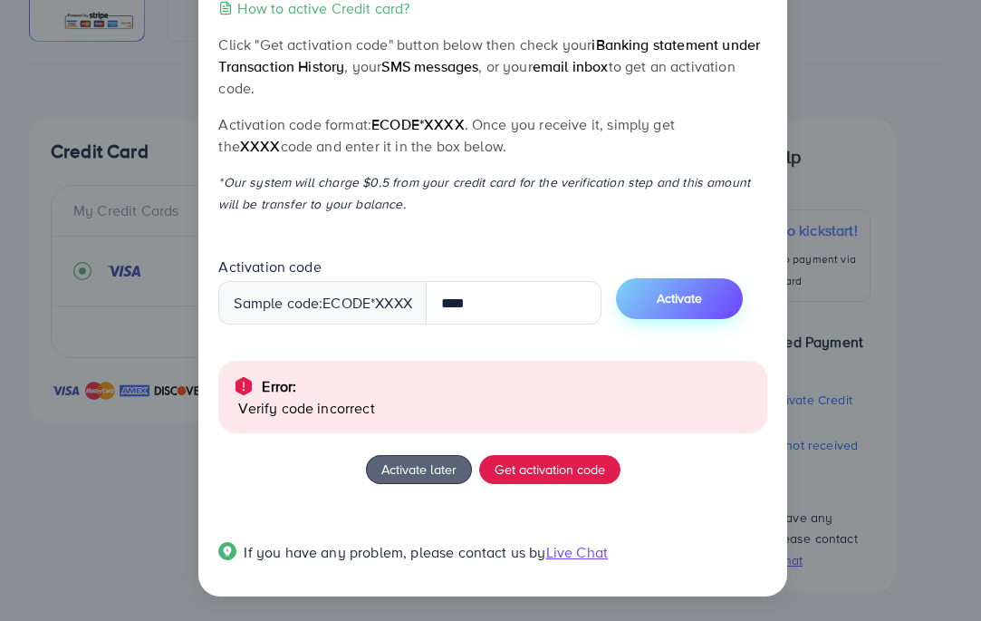
click at [702, 294] on span "Activate" at bounding box center [679, 298] width 45 height 18
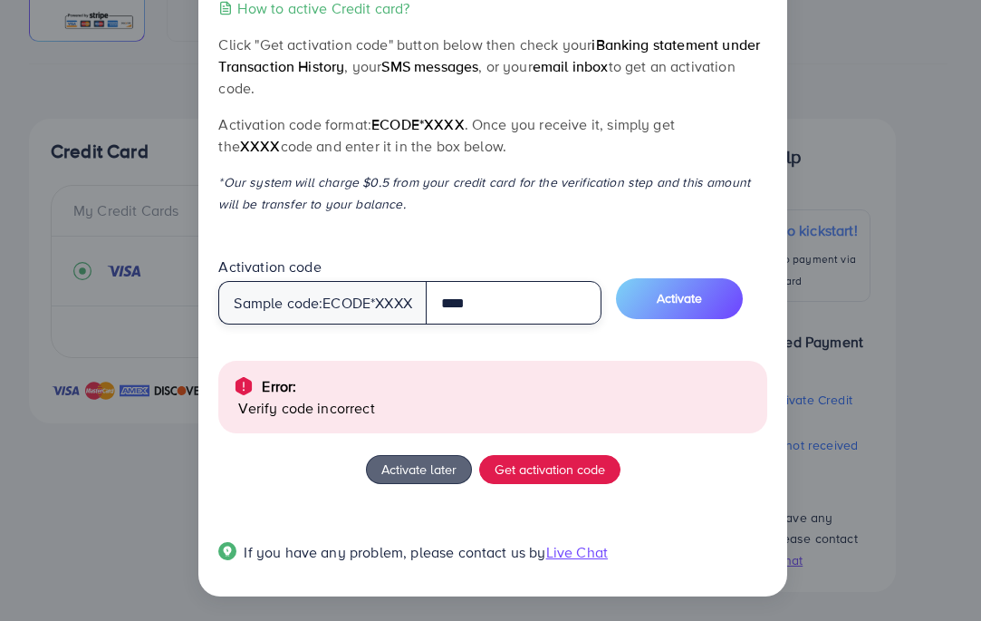
click at [566, 297] on input "****" at bounding box center [514, 302] width 176 height 43
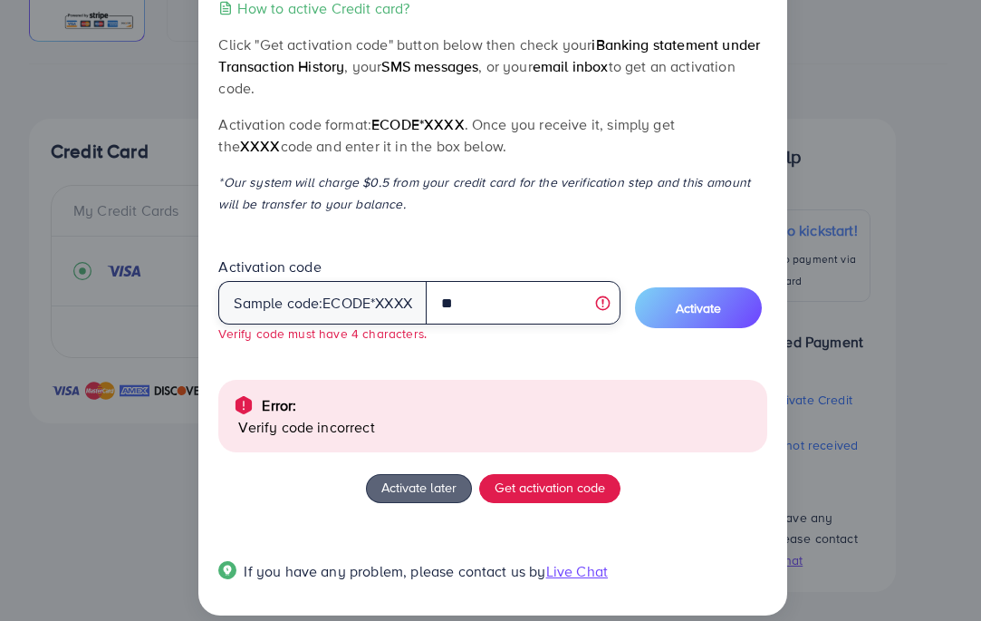
type input "*"
click at [570, 281] on input "*" at bounding box center [523, 302] width 195 height 43
click at [512, 294] on input "*" at bounding box center [523, 302] width 195 height 43
